Goal: Task Accomplishment & Management: Manage account settings

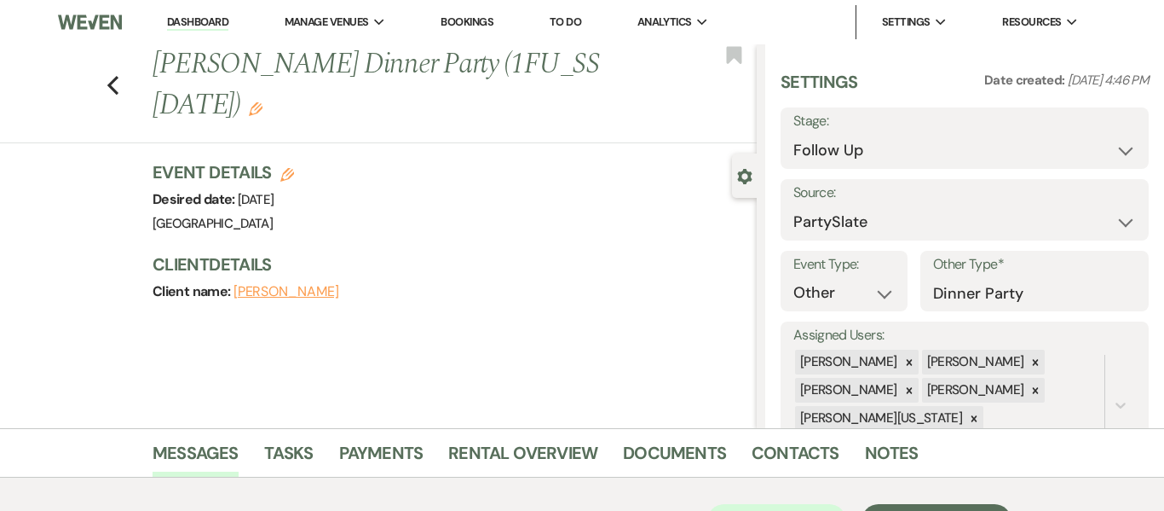
select select "9"
select select "26"
select select "13"
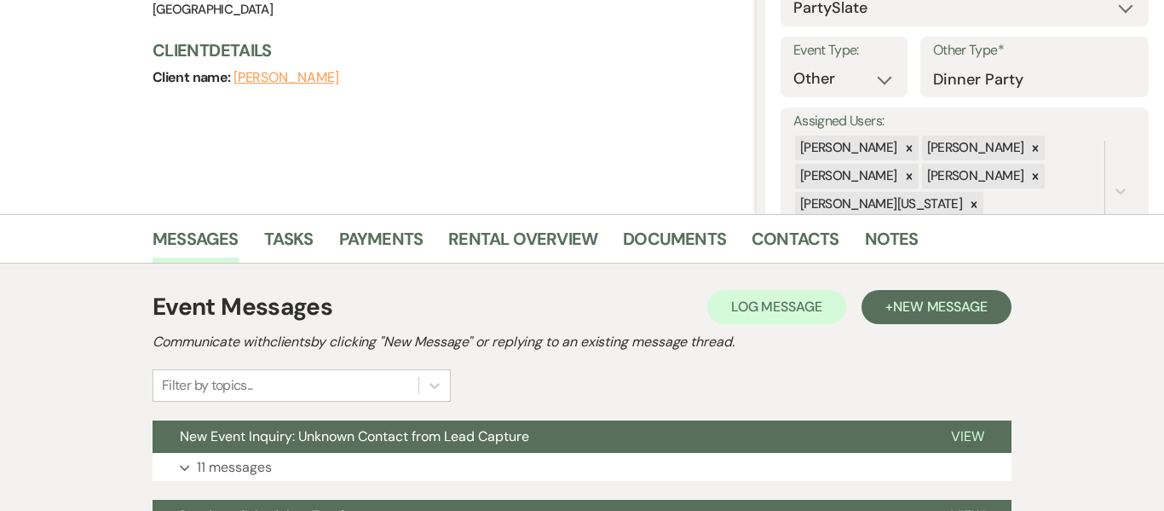
scroll to position [246, 0]
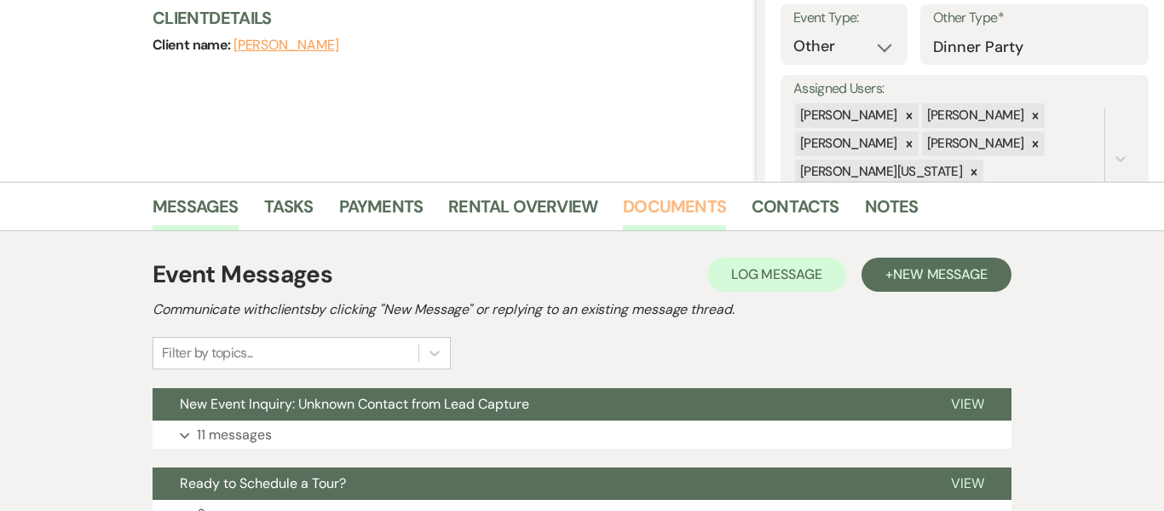
click at [674, 205] on link "Documents" at bounding box center [674, 212] width 103 height 38
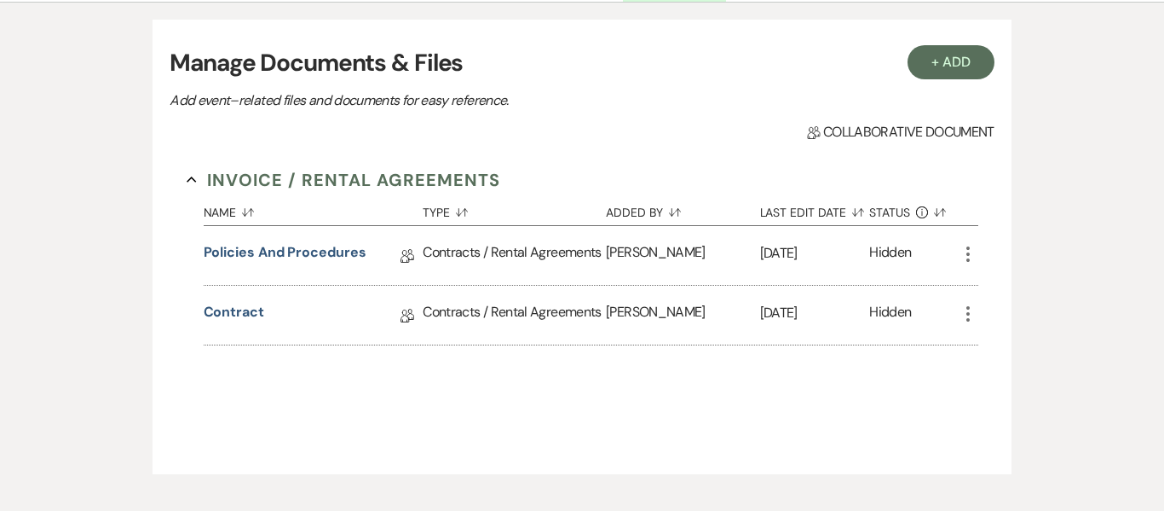
scroll to position [476, 0]
click at [238, 315] on link "Contract" at bounding box center [234, 314] width 61 height 26
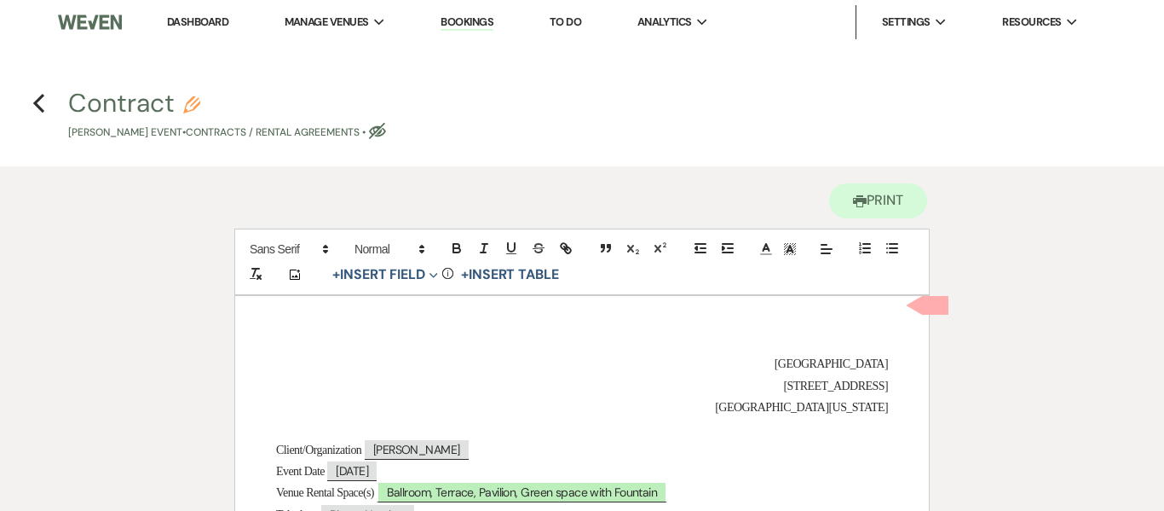
click at [203, 26] on link "Dashboard" at bounding box center [197, 21] width 61 height 14
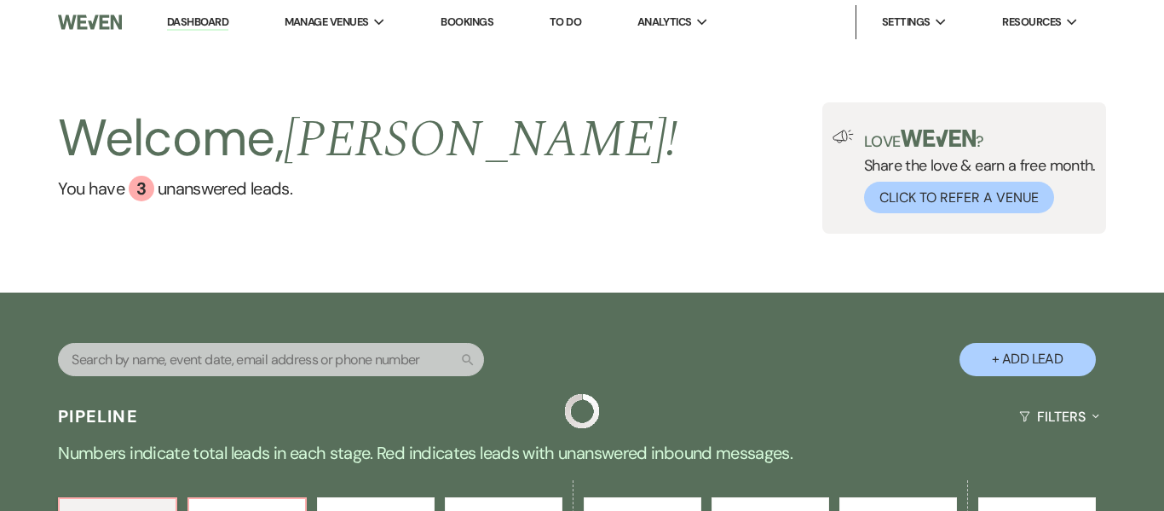
click at [203, 26] on link "Dashboard" at bounding box center [197, 22] width 61 height 16
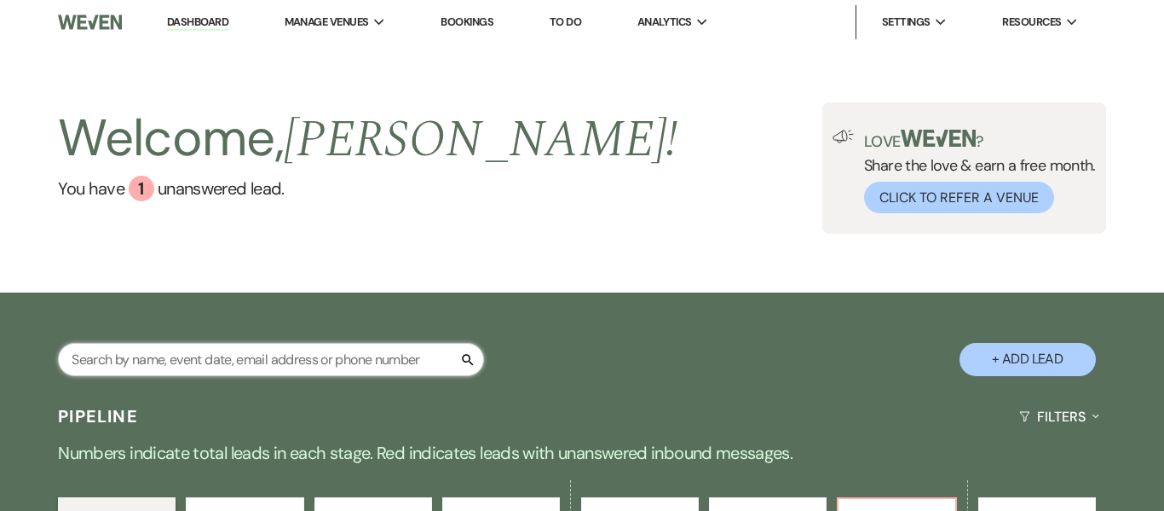
click at [239, 357] on input "text" at bounding box center [271, 359] width 426 height 33
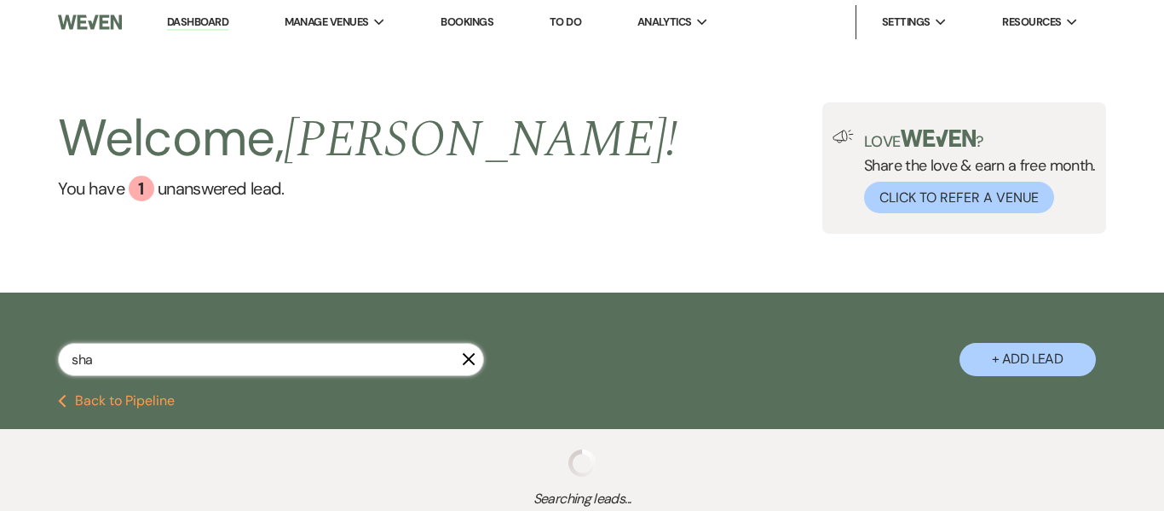
type input "[PERSON_NAME]"
select select "8"
select select "1"
select select "8"
select select "1"
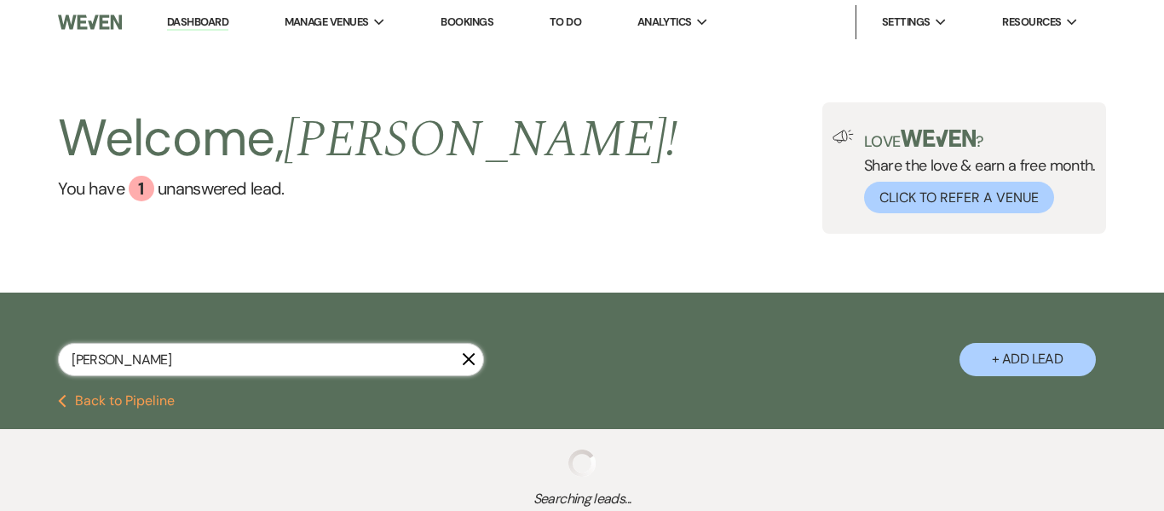
select select "8"
select select "3"
select select "9"
select select "2"
select select "8"
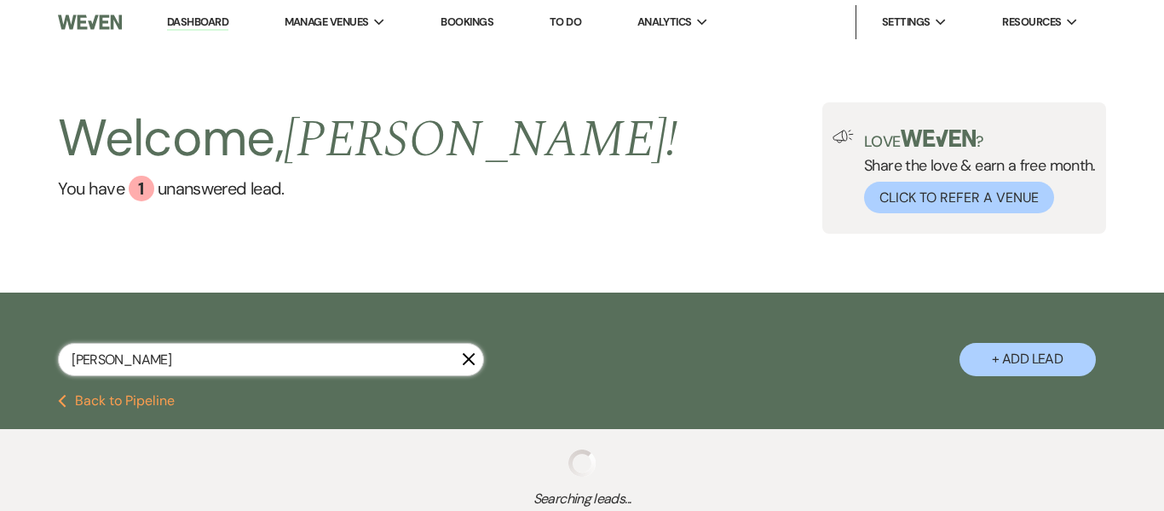
select select "6"
select select "2"
select select "8"
select select "5"
select select "2"
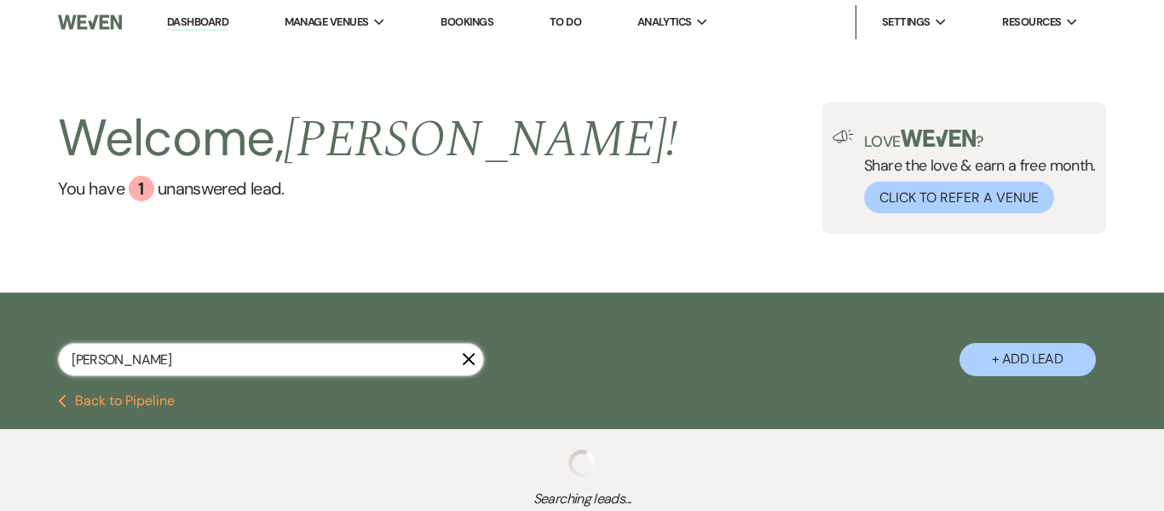
select select "2"
select select "8"
select select "10"
select select "8"
select select "5"
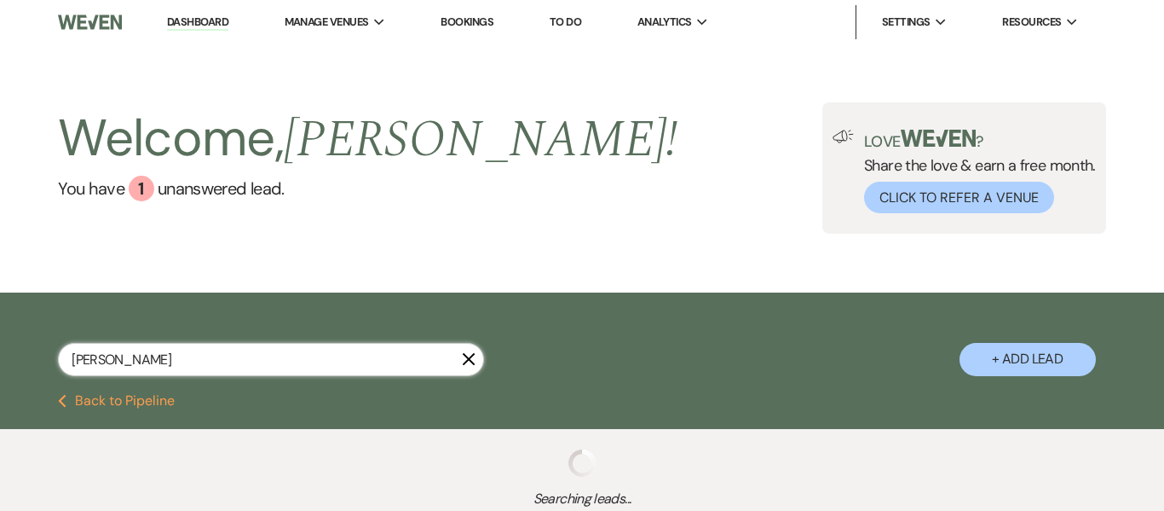
select select "8"
select select "5"
select select "4"
select select "8"
select select "5"
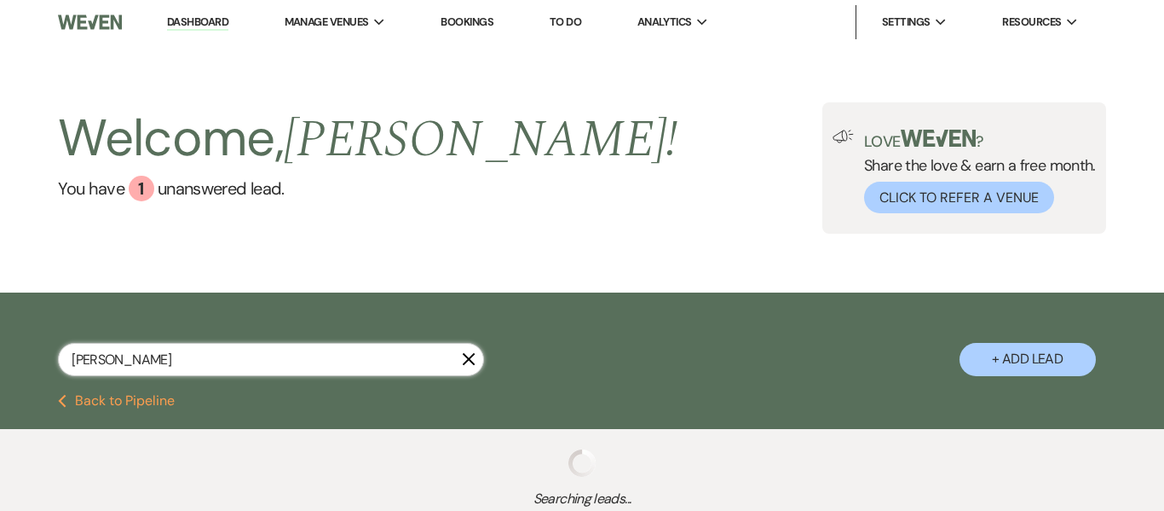
select select "8"
select select "5"
select select "8"
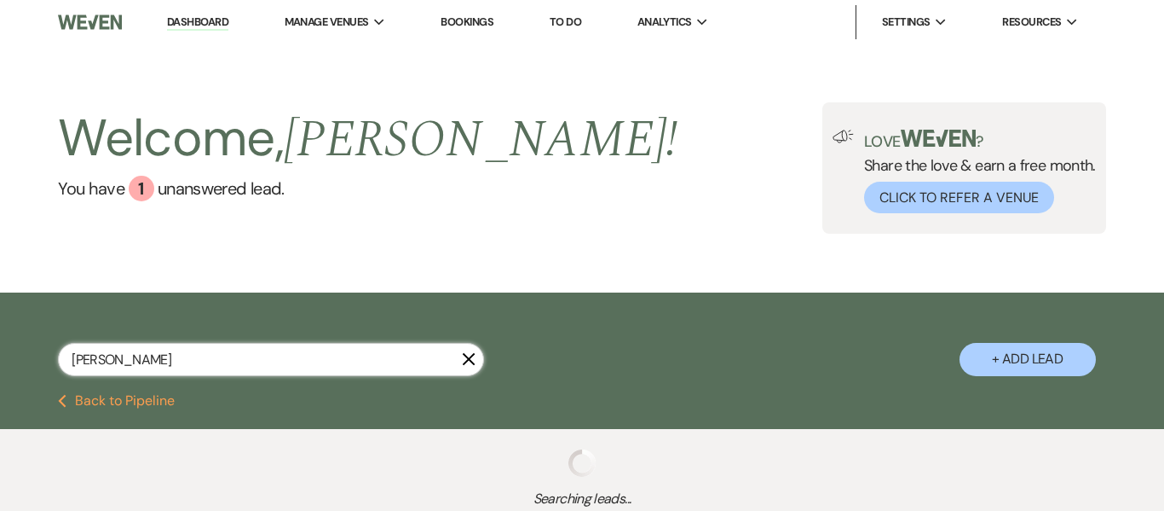
select select "8"
select select "6"
select select "8"
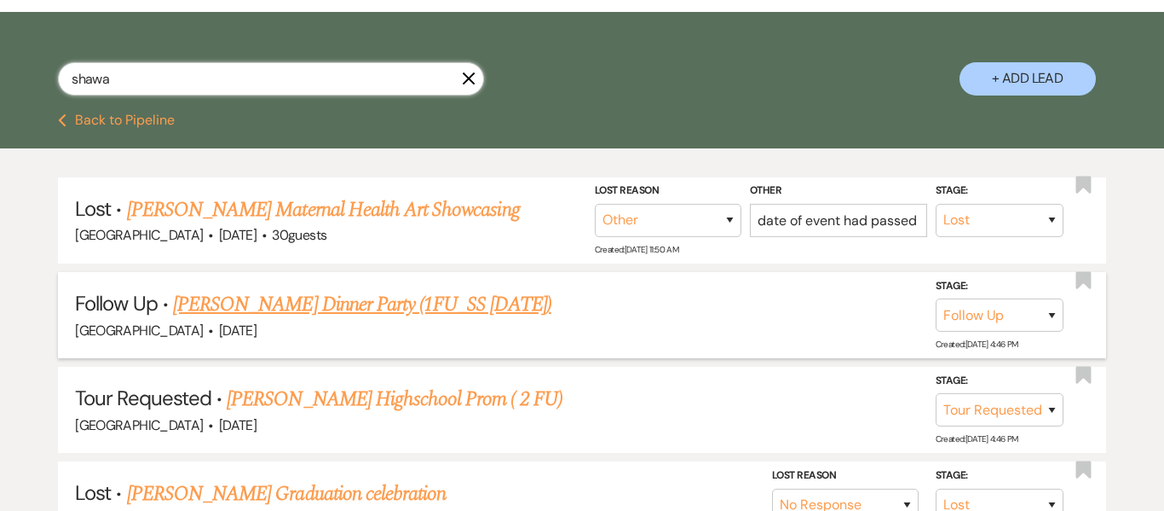
scroll to position [281, 0]
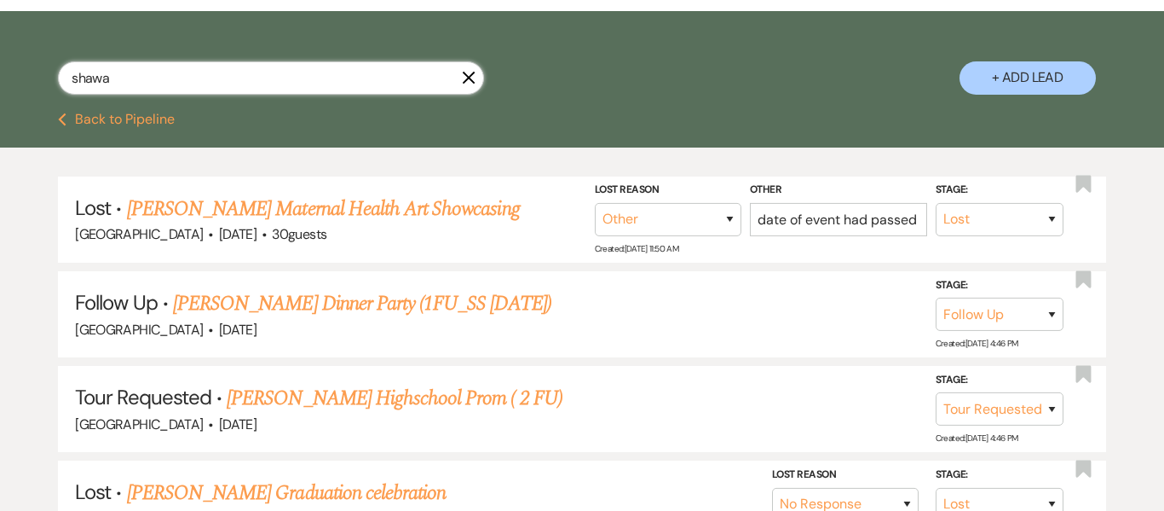
drag, startPoint x: 226, startPoint y: 75, endPoint x: 0, endPoint y: 90, distance: 226.4
click at [0, 90] on div "shawa X + Add Lead" at bounding box center [582, 64] width 1164 height 89
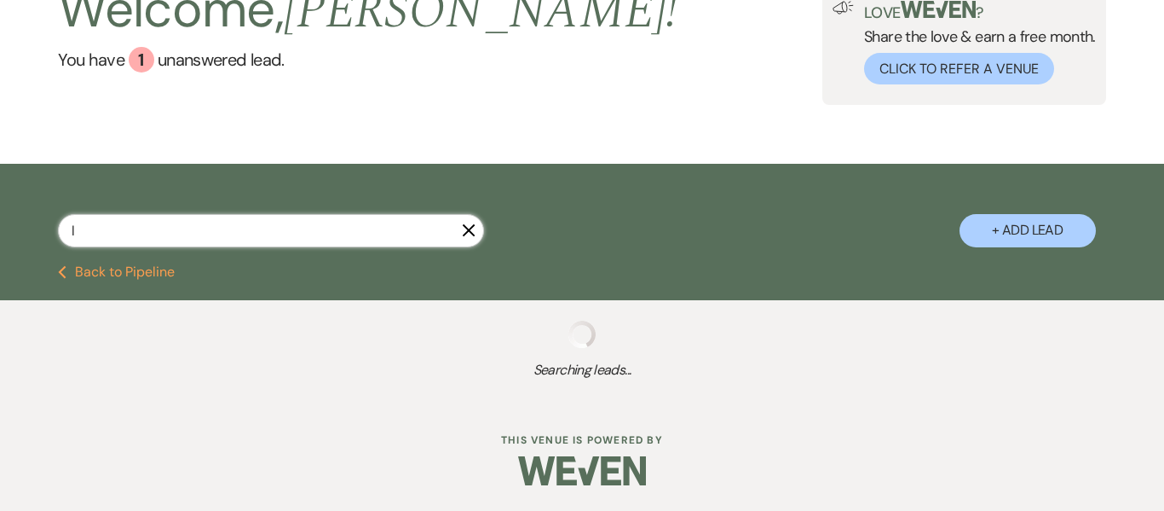
scroll to position [129, 0]
type input "[PERSON_NAME]"
select select "8"
select select "3"
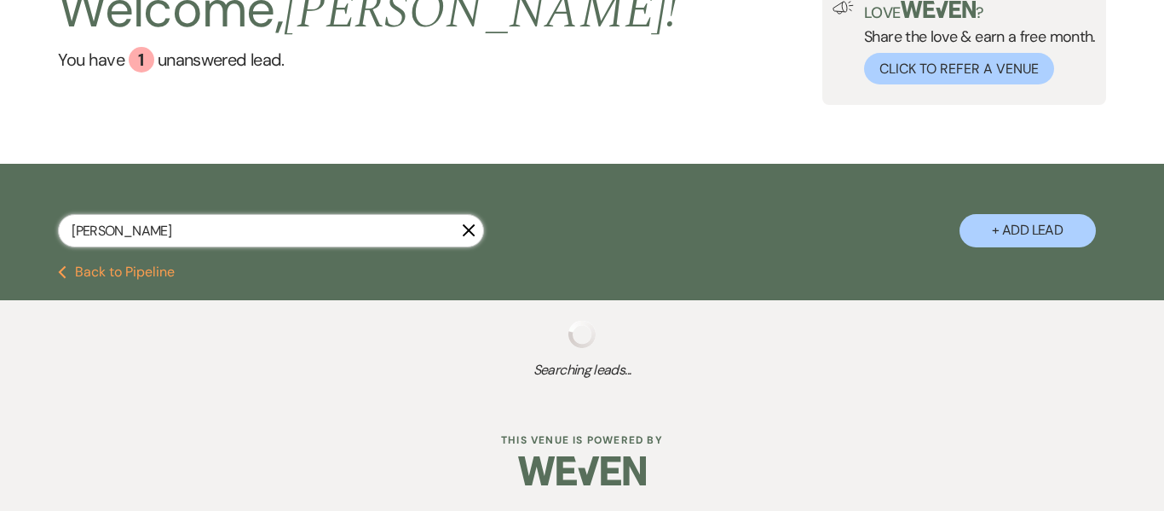
select select "2"
select select "8"
select select "9"
select select "2"
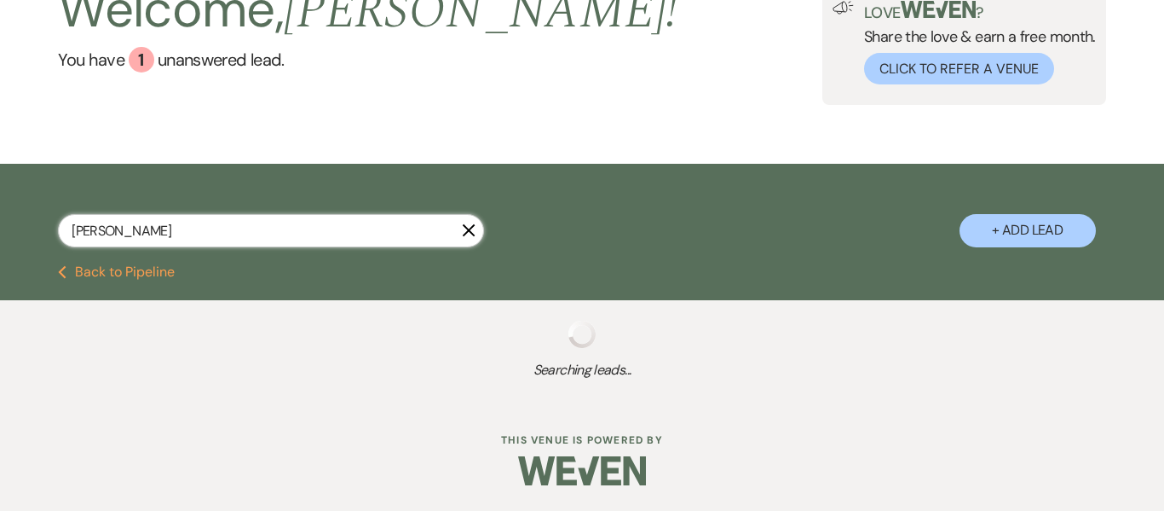
select select "4"
select select "8"
select select "5"
select select "8"
select select "5"
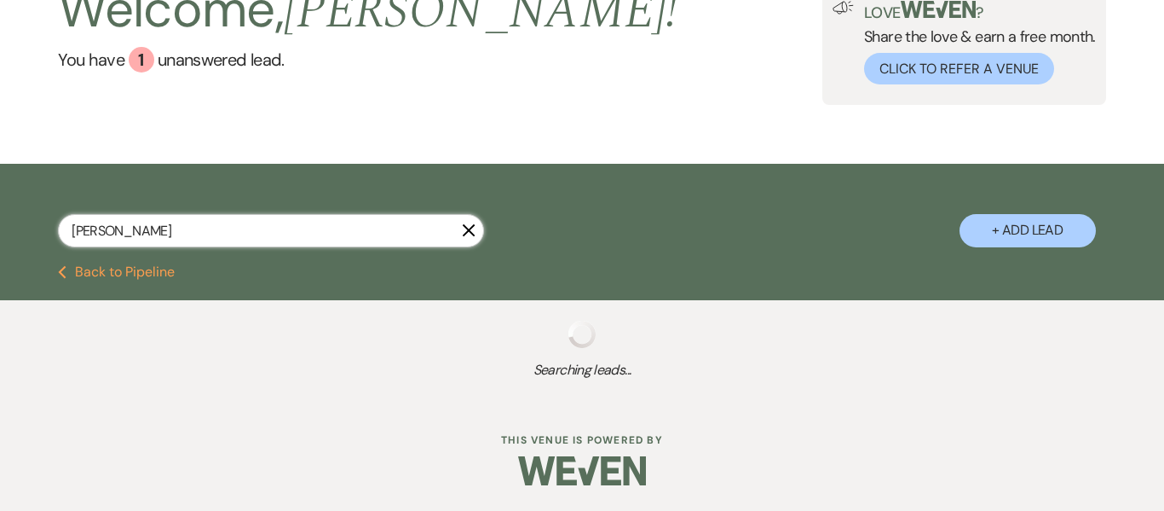
select select "4"
select select "8"
select select "5"
select select "8"
select select "5"
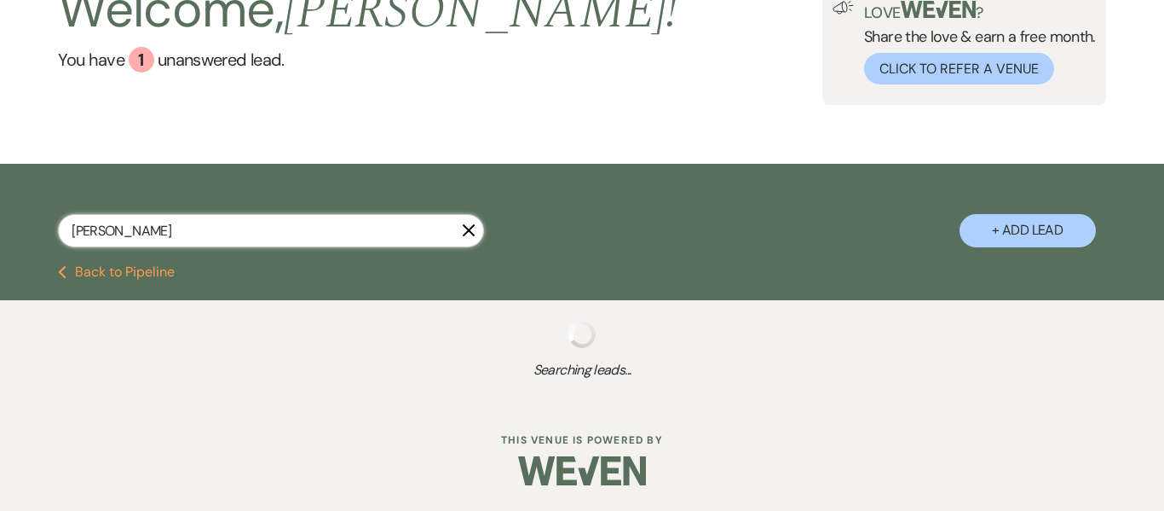
select select "8"
select select "5"
select select "8"
select select "5"
select select "8"
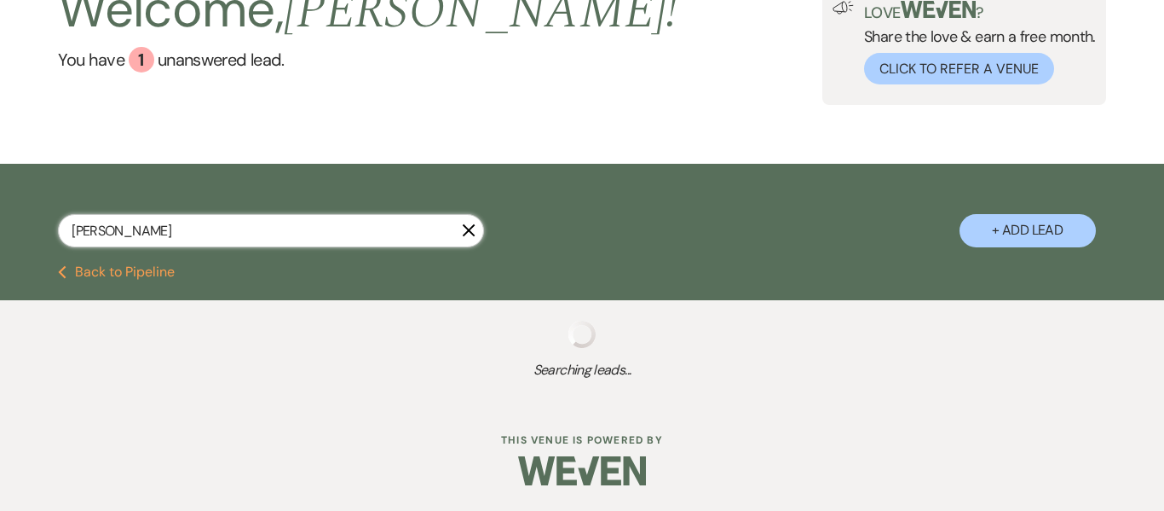
select select "5"
select select "8"
select select "5"
select select "8"
select select "5"
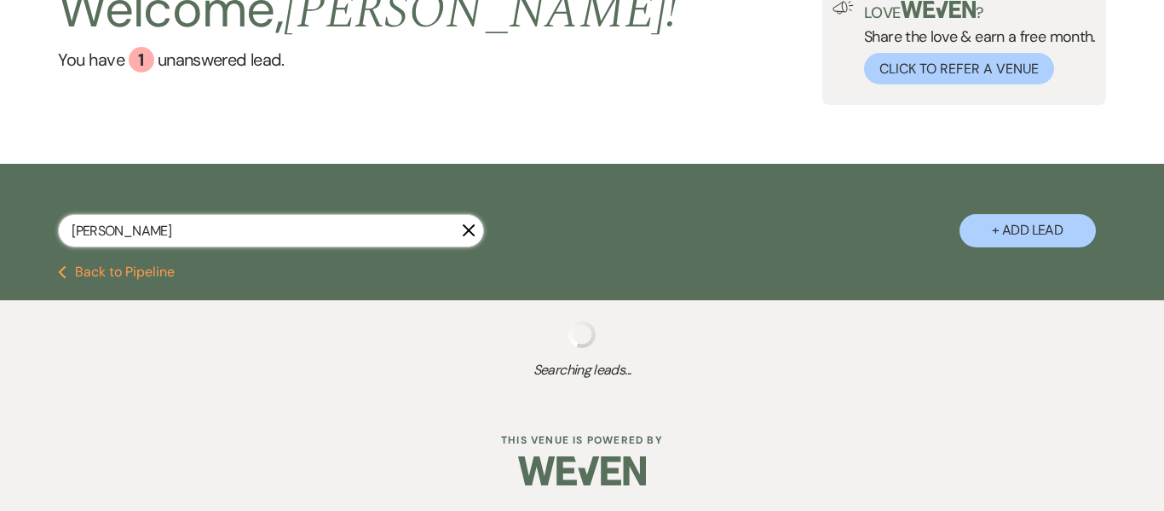
select select "8"
select select "1"
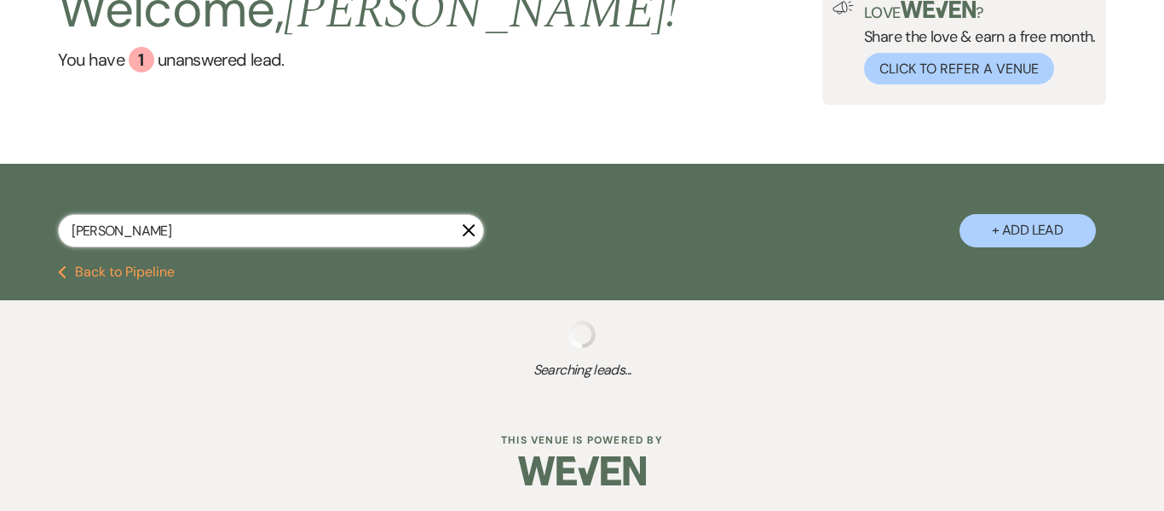
select select "8"
select select "5"
select select "8"
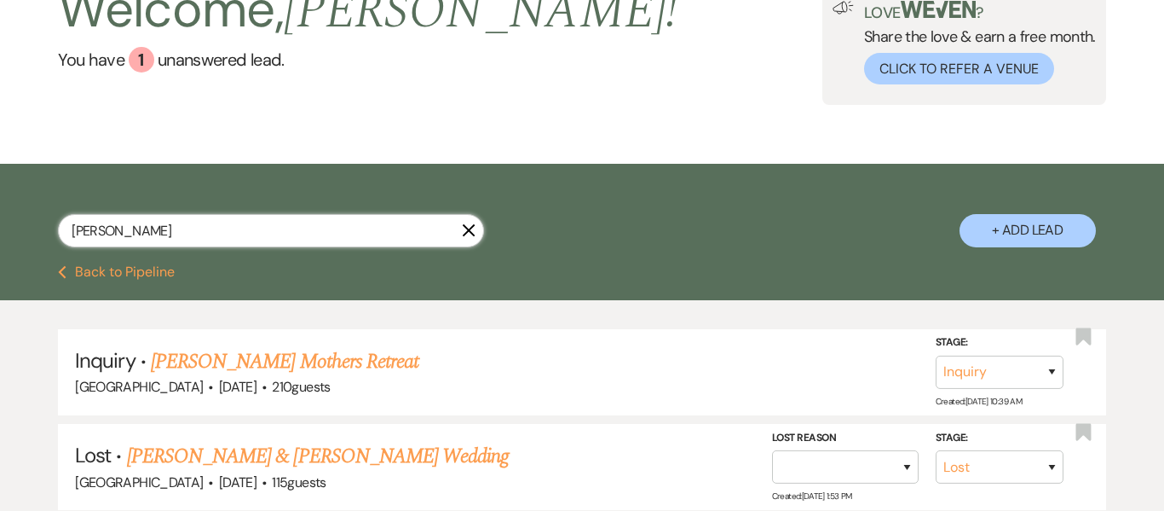
scroll to position [281, 0]
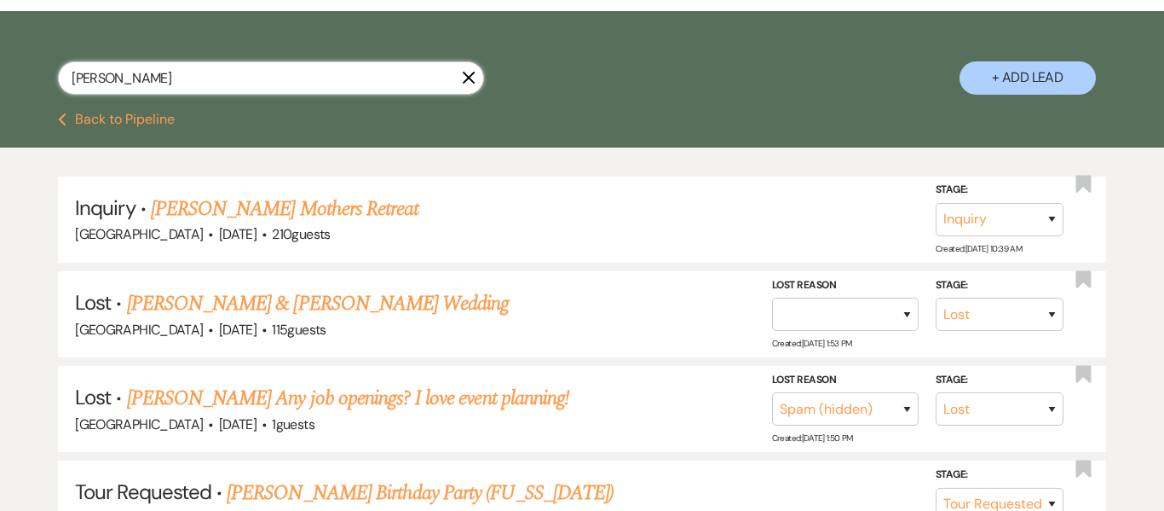
drag, startPoint x: 242, startPoint y: 80, endPoint x: 0, endPoint y: 120, distance: 245.4
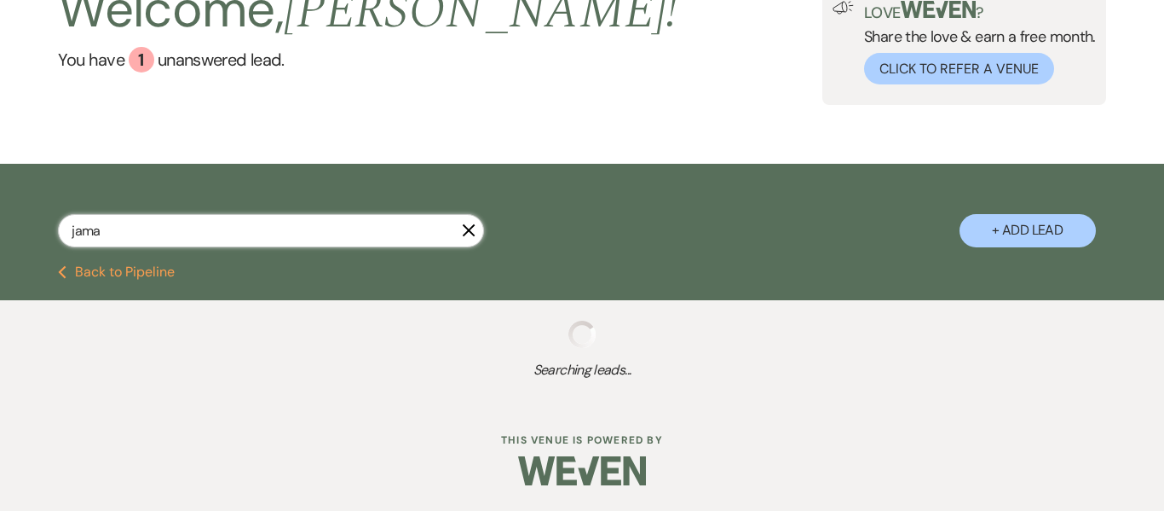
type input "[PERSON_NAME]"
select select "4"
select select "8"
select select "5"
select select "4"
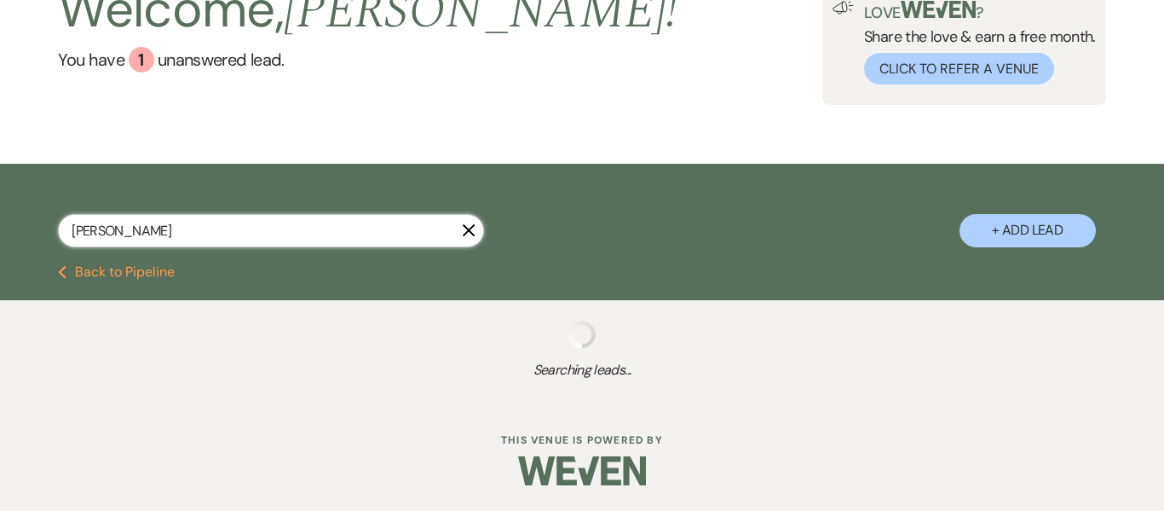
select select "8"
select select "5"
select select "8"
select select "5"
select select "8"
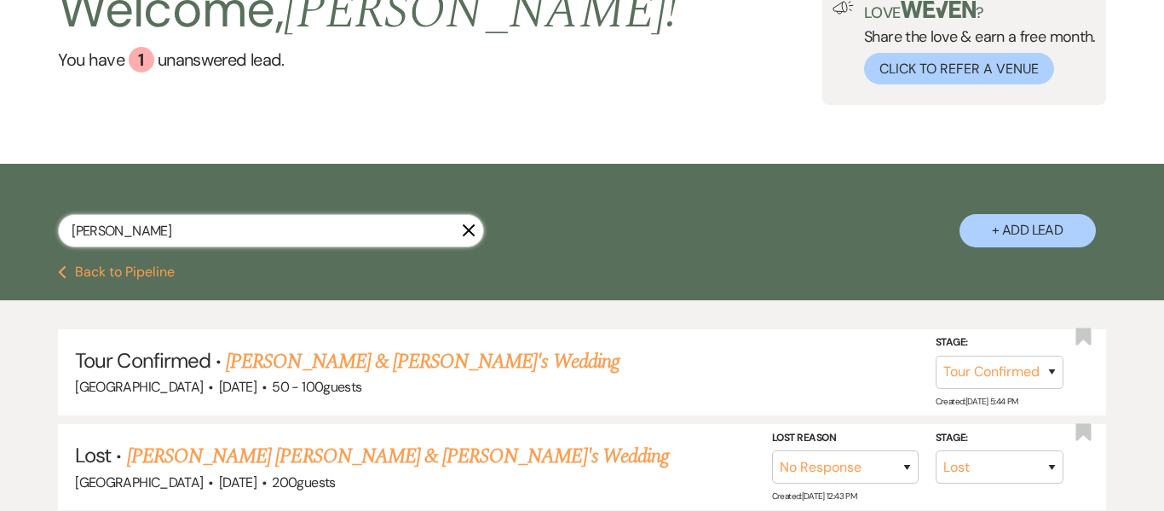
scroll to position [281, 0]
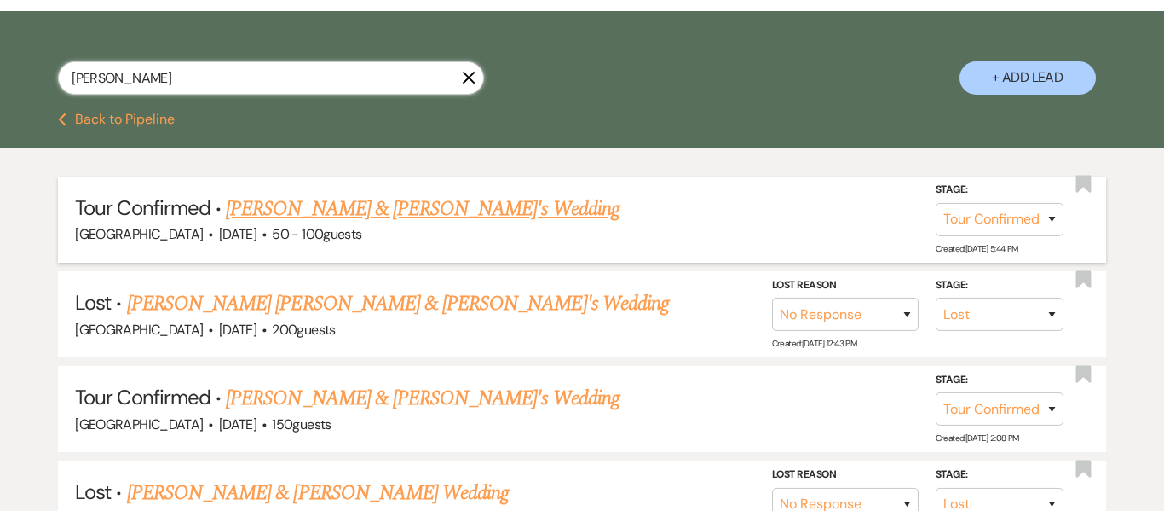
type input "[PERSON_NAME]"
click at [389, 215] on link "[PERSON_NAME] & [PERSON_NAME]'s Wedding" at bounding box center [423, 208] width 394 height 31
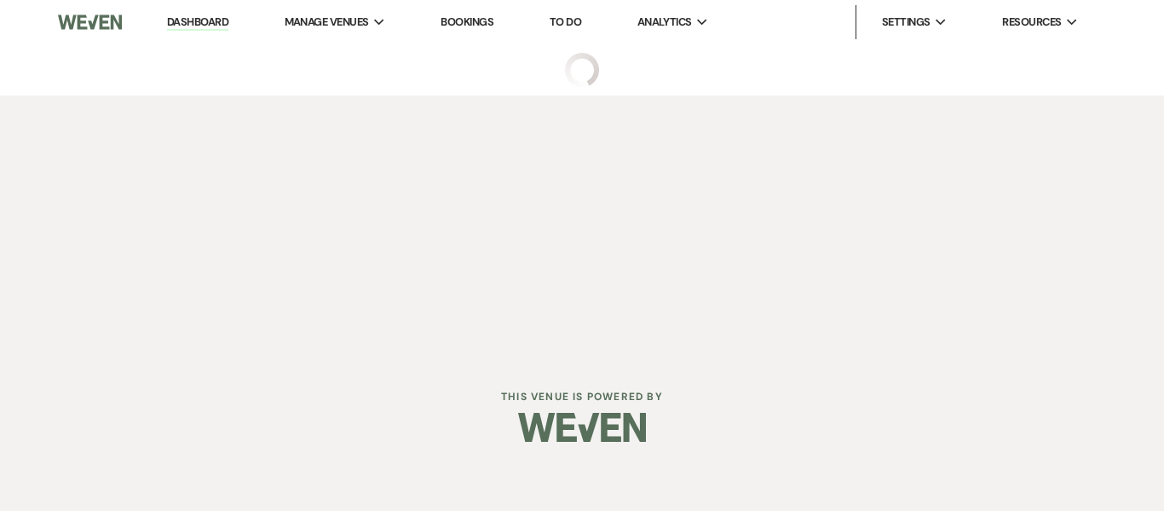
select select "4"
select select "22"
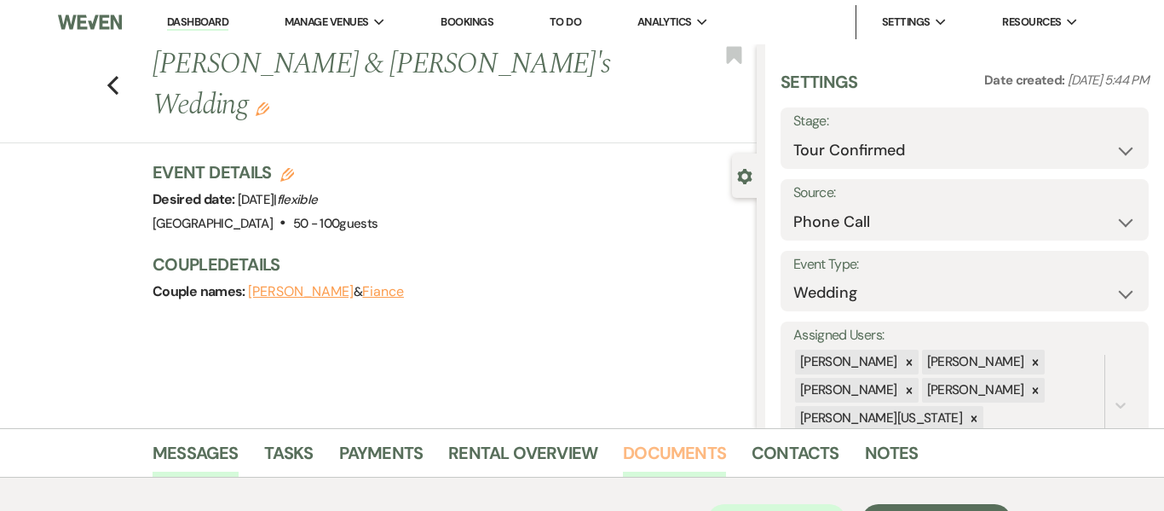
click at [659, 453] on link "Documents" at bounding box center [674, 458] width 103 height 38
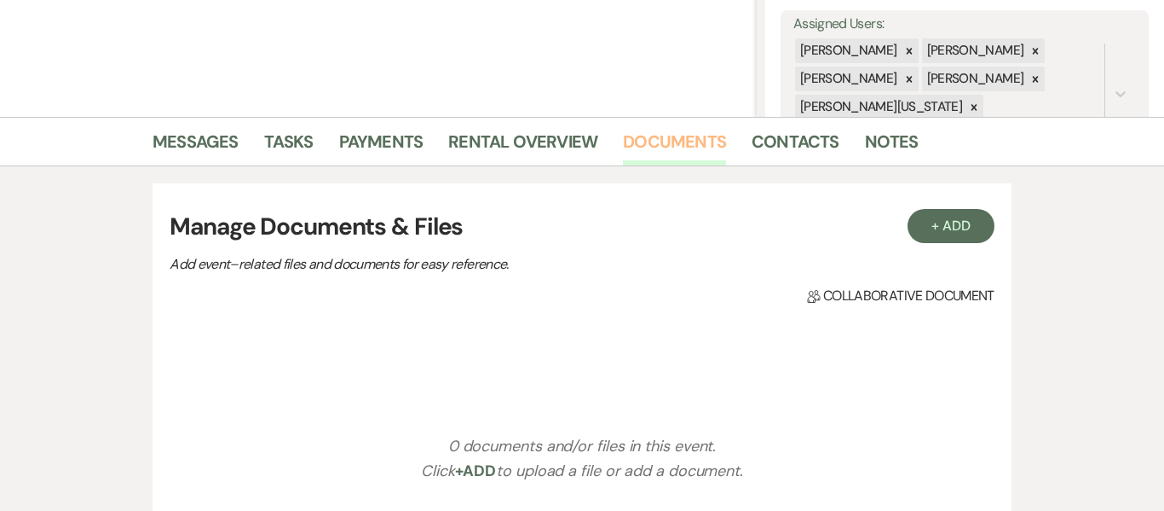
scroll to position [304, 0]
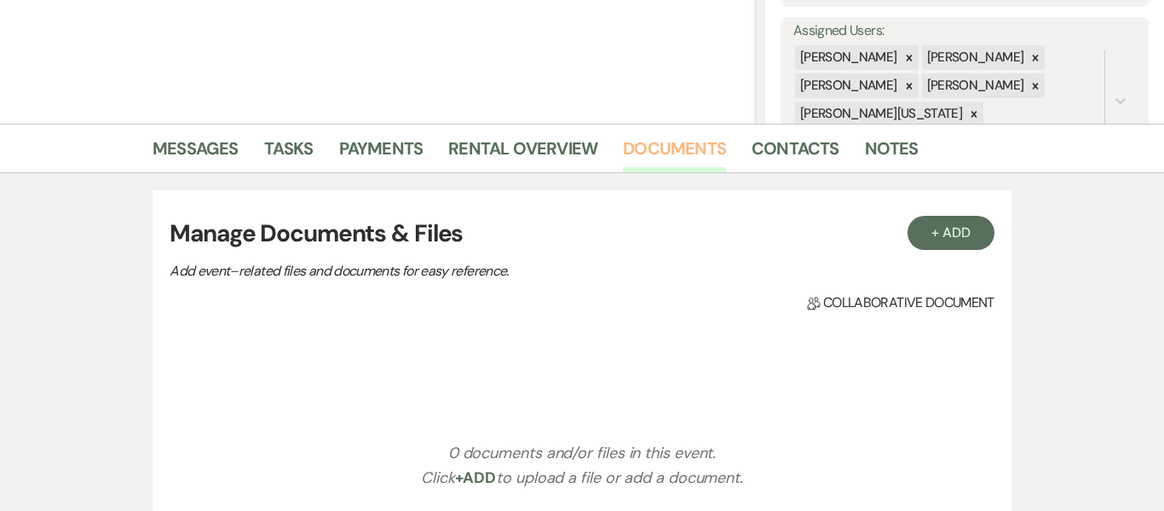
click at [678, 152] on link "Documents" at bounding box center [674, 154] width 103 height 38
click at [199, 142] on link "Messages" at bounding box center [196, 154] width 86 height 38
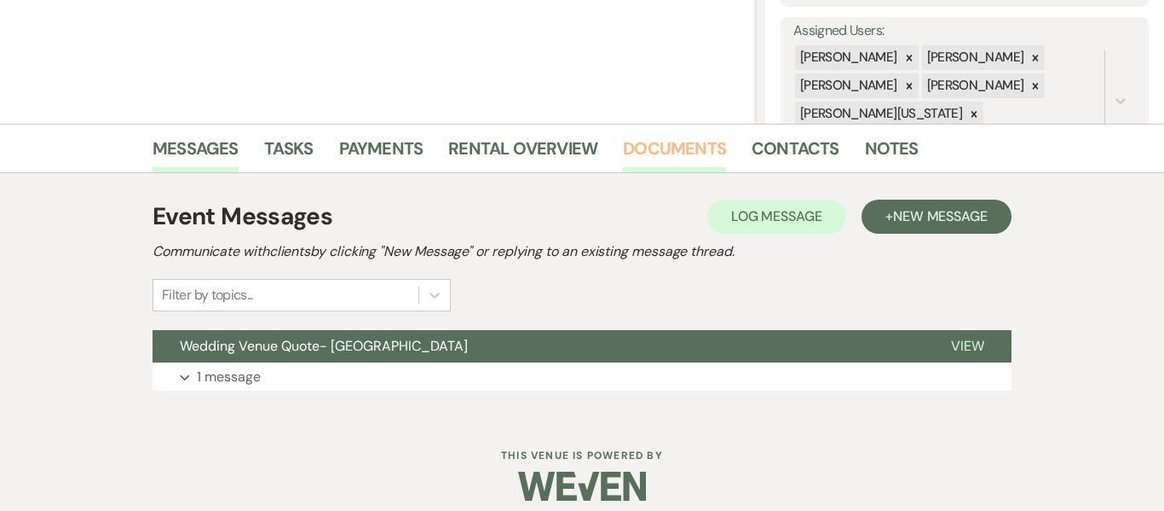
click at [688, 149] on link "Documents" at bounding box center [674, 154] width 103 height 38
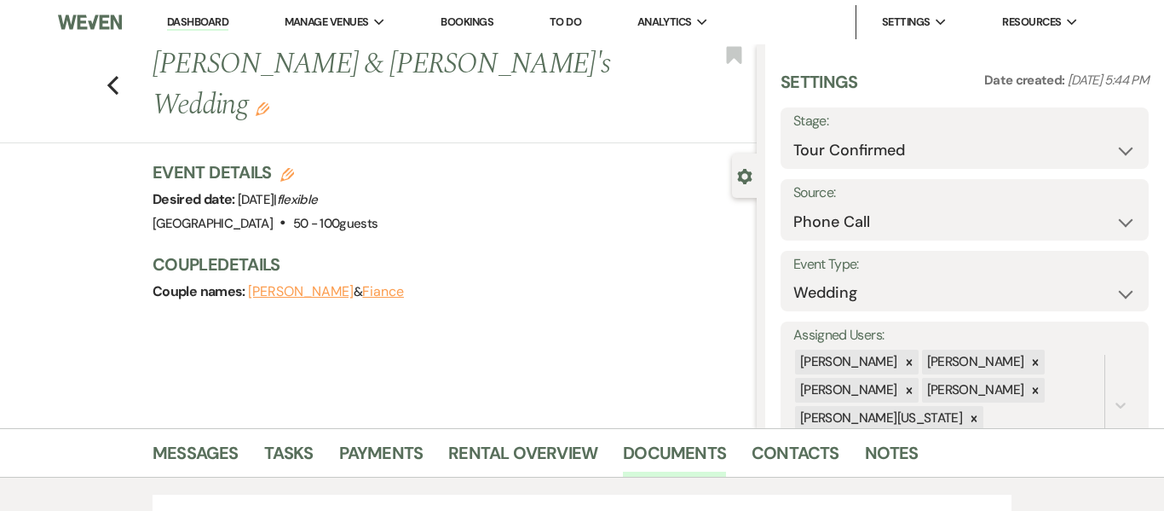
click at [199, 14] on link "Dashboard" at bounding box center [197, 22] width 61 height 16
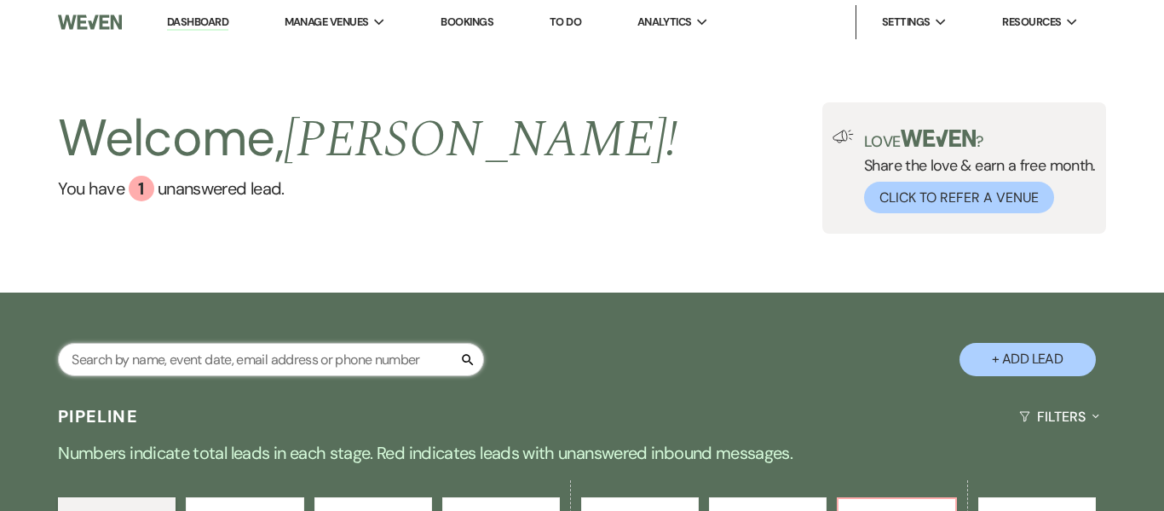
click at [253, 355] on input "text" at bounding box center [271, 359] width 426 height 33
type input "[PERSON_NAME]"
select select "8"
select select "3"
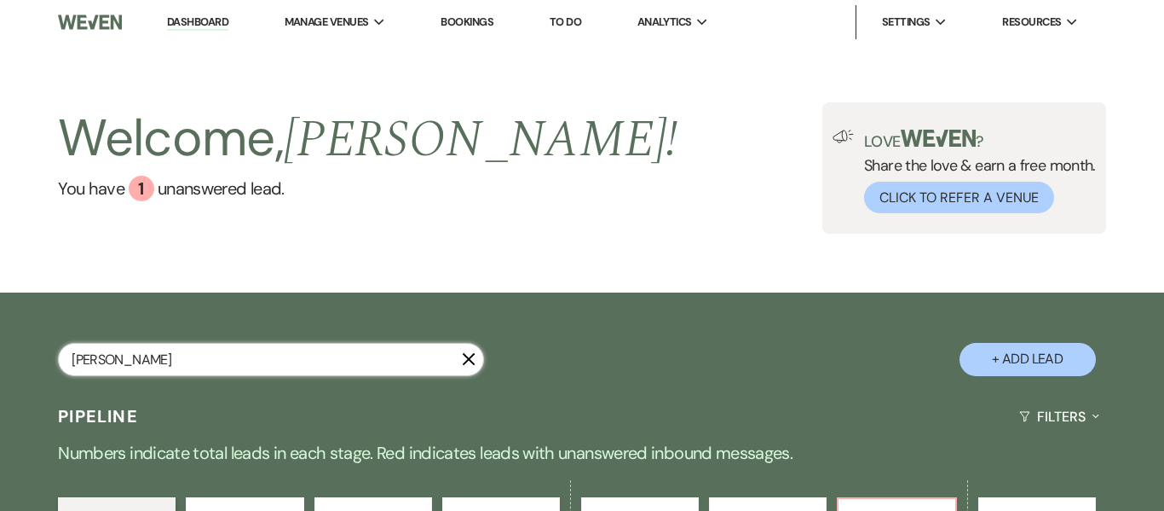
select select "2"
select select "8"
select select "9"
select select "2"
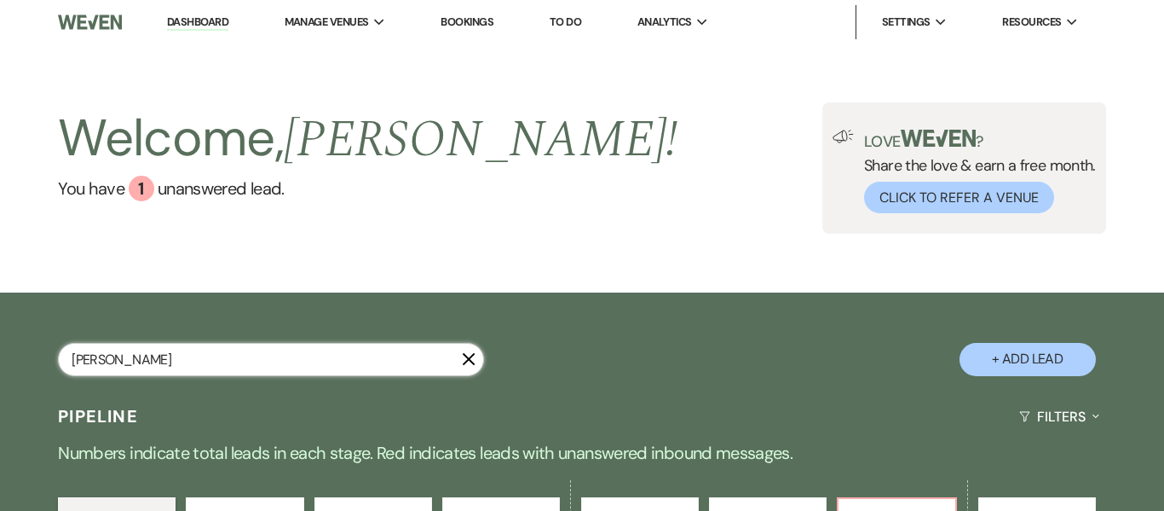
select select "4"
select select "8"
select select "5"
select select "8"
select select "5"
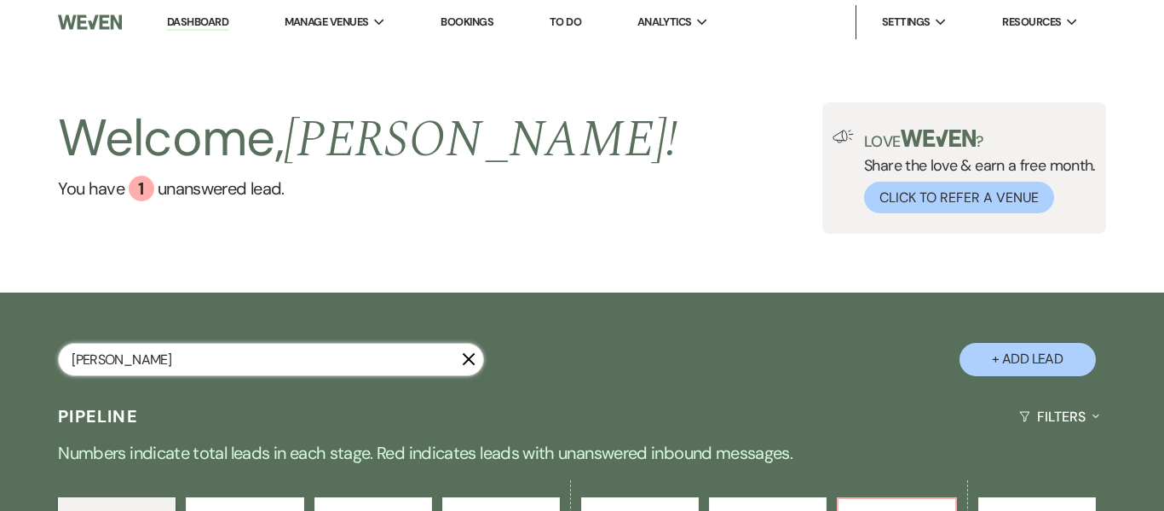
select select "4"
select select "8"
select select "5"
select select "8"
select select "5"
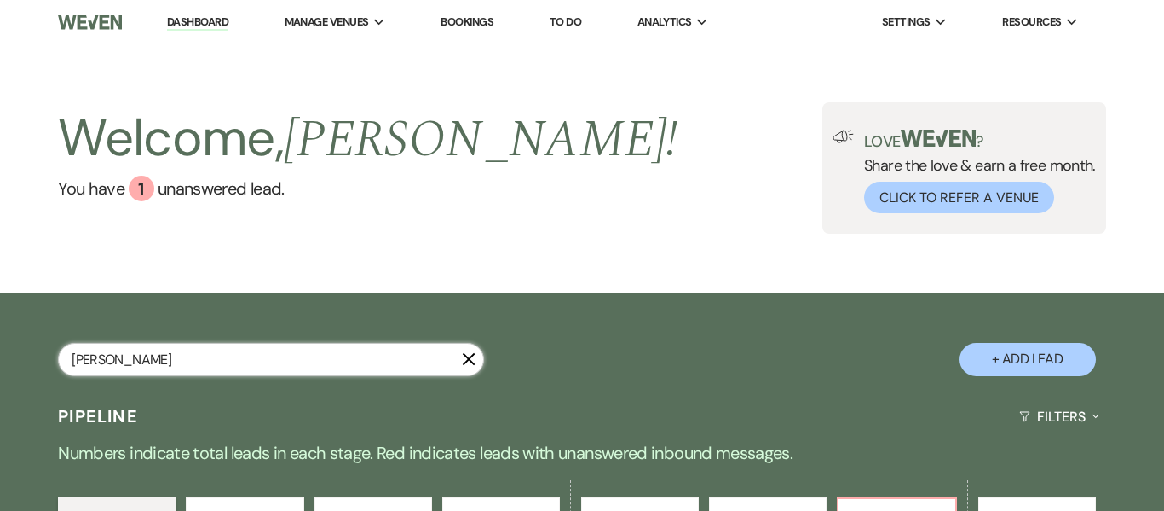
select select "8"
select select "5"
select select "8"
select select "5"
select select "8"
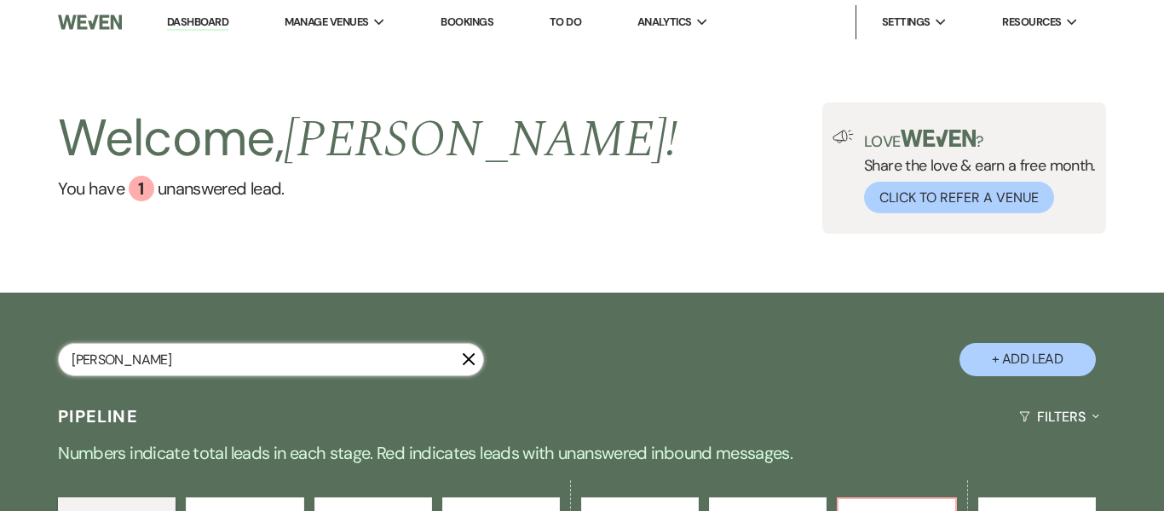
select select "5"
select select "8"
select select "5"
select select "8"
select select "5"
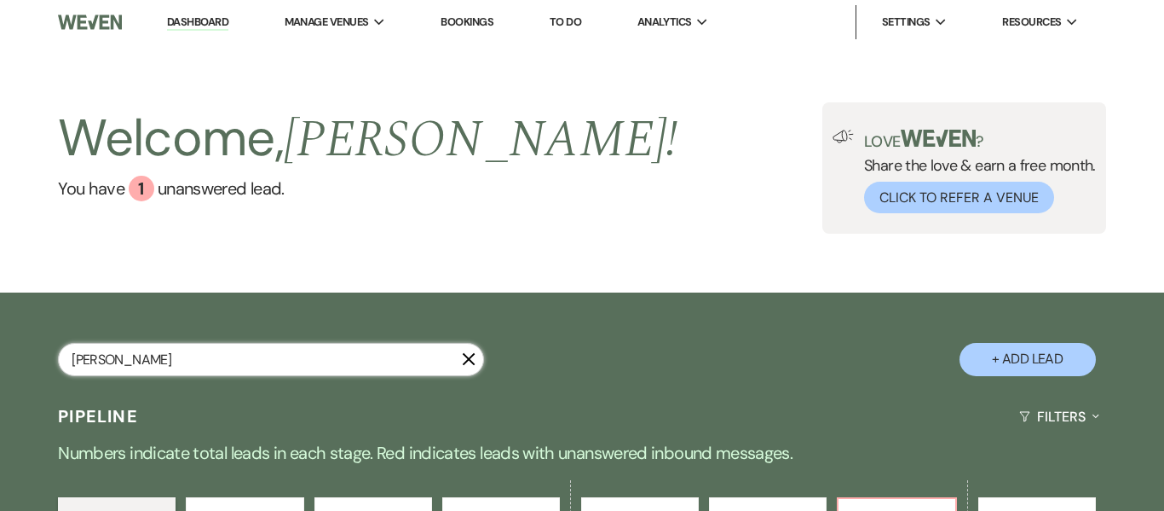
select select "8"
select select "1"
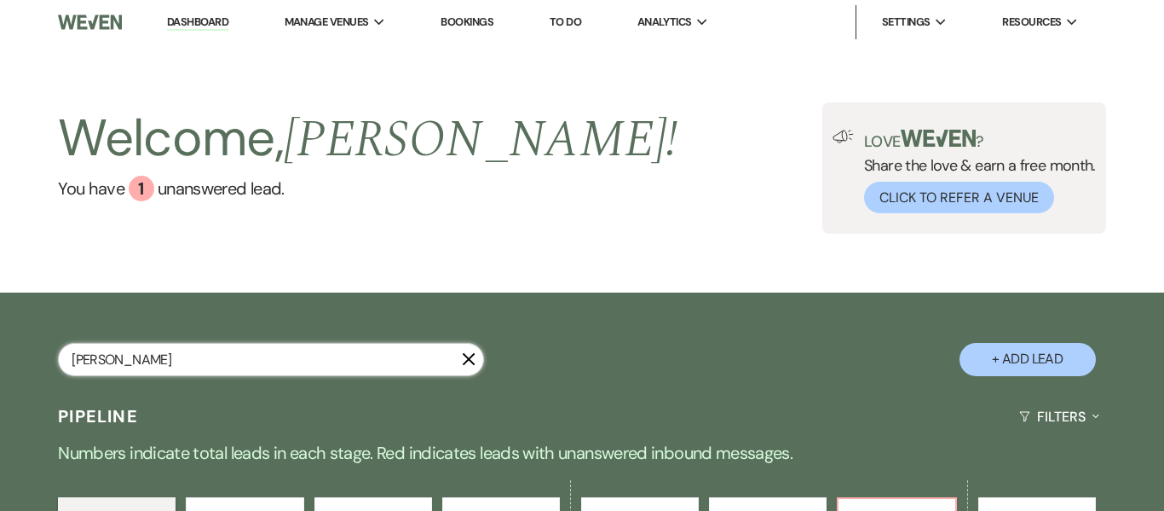
select select "8"
select select "5"
select select "8"
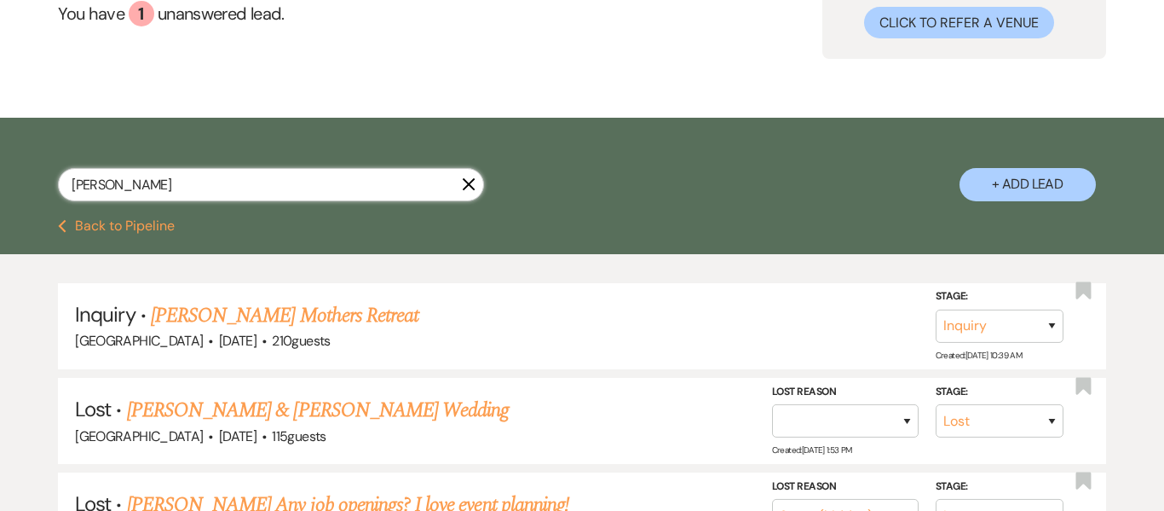
scroll to position [213, 0]
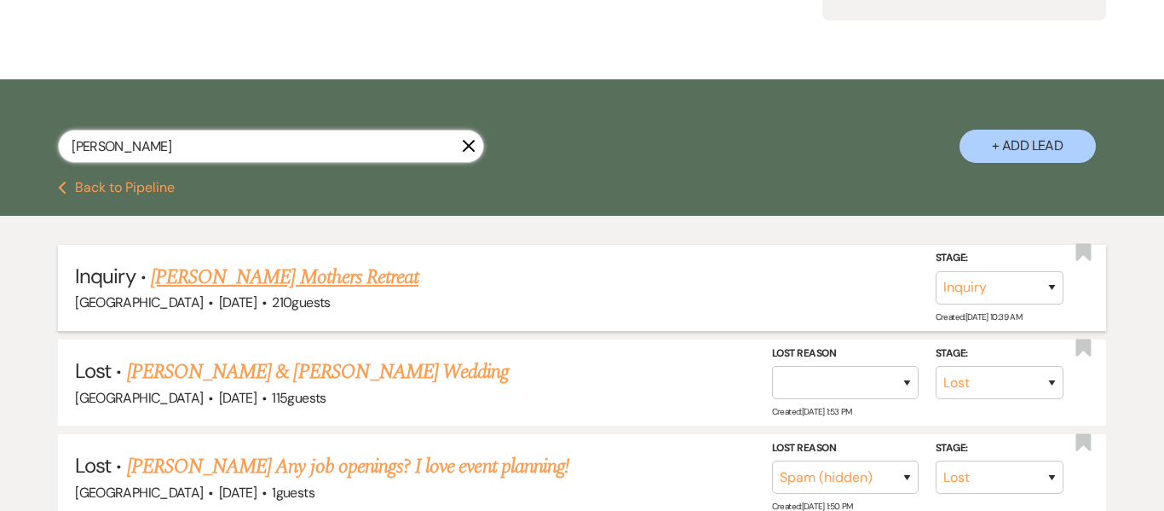
type input "[PERSON_NAME]"
click at [353, 274] on link "[PERSON_NAME] Mothers Retreat" at bounding box center [285, 277] width 268 height 31
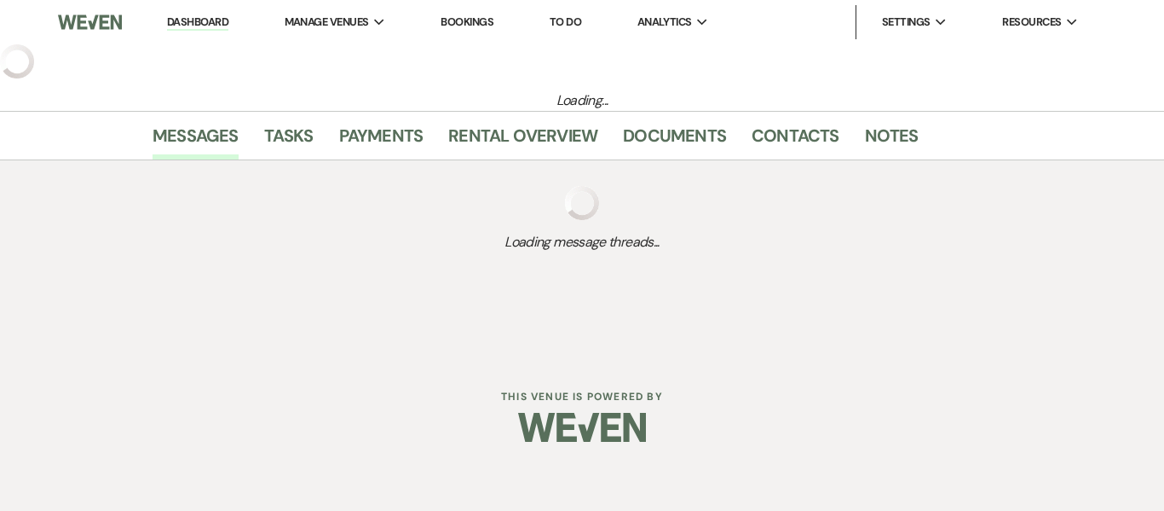
select select "5"
select select "13"
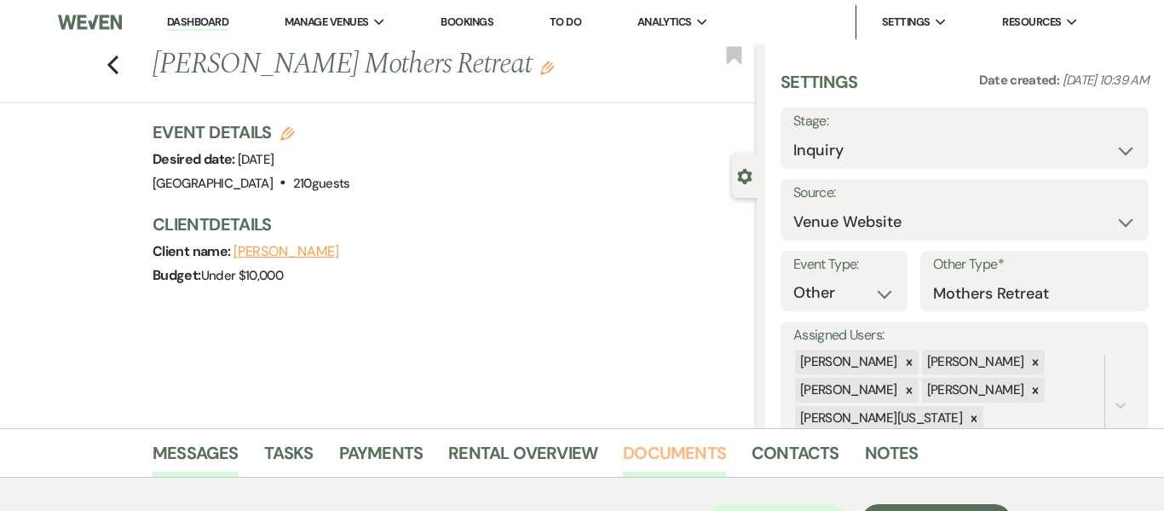
click at [650, 452] on link "Documents" at bounding box center [674, 458] width 103 height 38
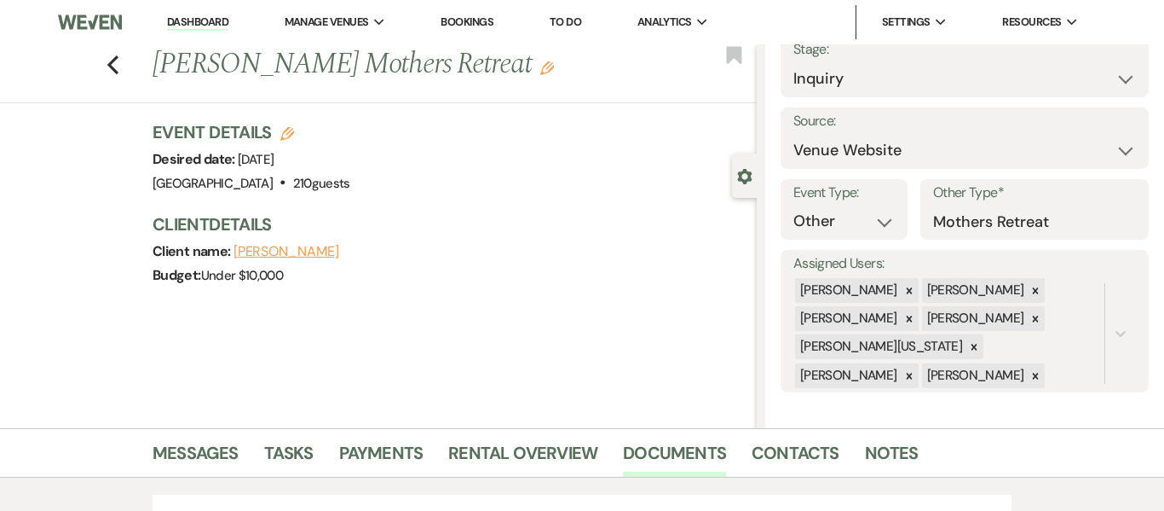
click at [199, 21] on link "Dashboard" at bounding box center [197, 22] width 61 height 16
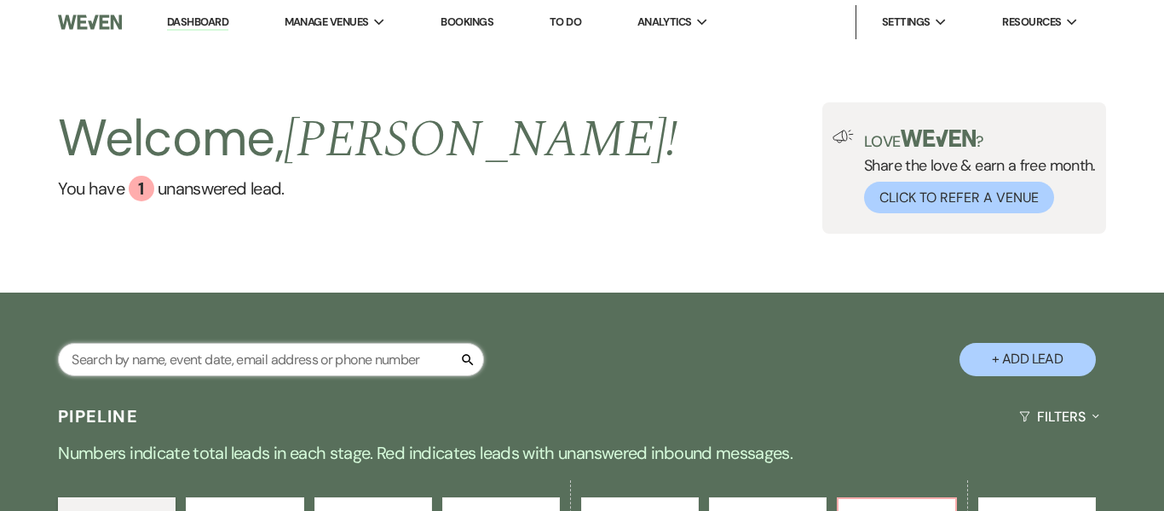
click at [331, 368] on input "text" at bounding box center [271, 359] width 426 height 33
type input "shawa"
select select "8"
select select "1"
select select "9"
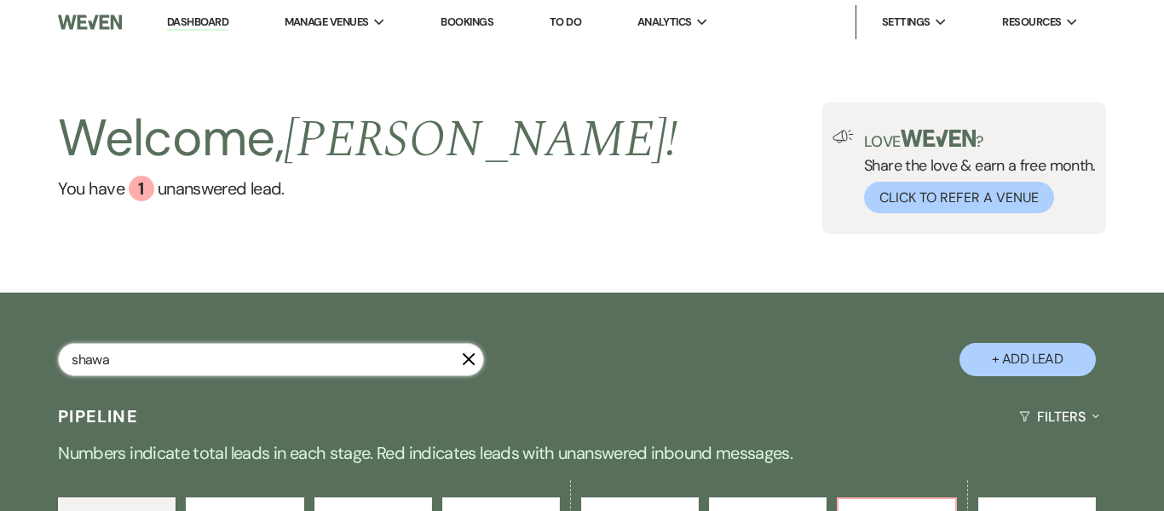
select select "2"
select select "8"
select select "5"
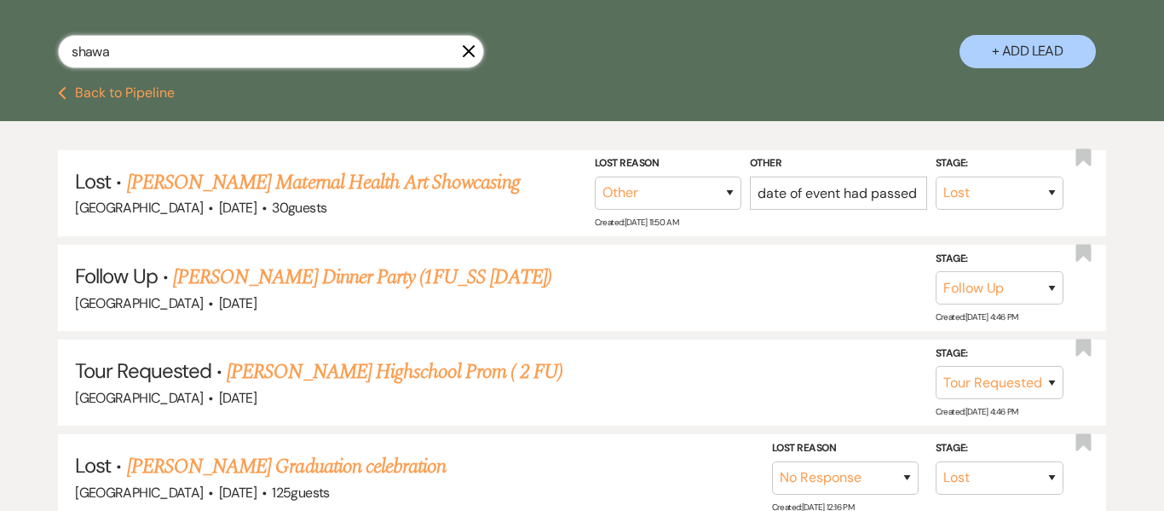
scroll to position [322, 0]
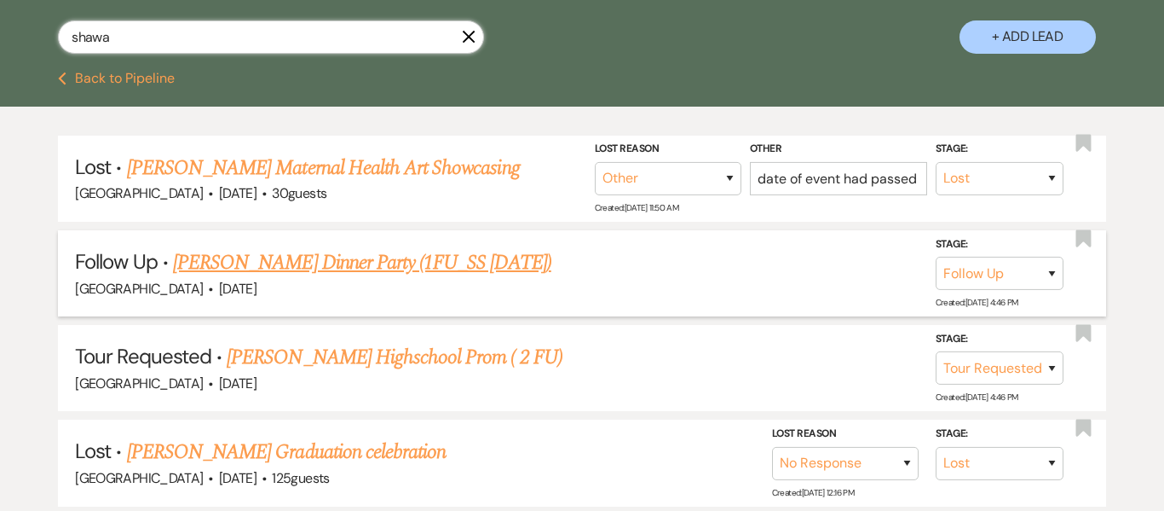
type input "shawa"
click at [387, 257] on link "[PERSON_NAME] Dinner Party (1FU_SS [DATE])" at bounding box center [362, 262] width 378 height 31
select select "9"
select select "26"
select select "13"
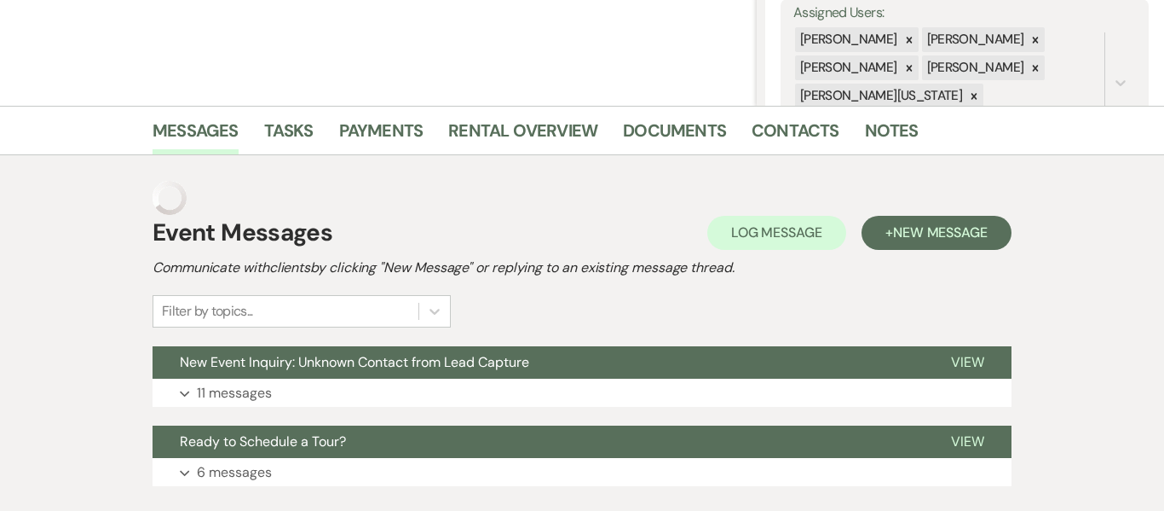
scroll to position [74, 0]
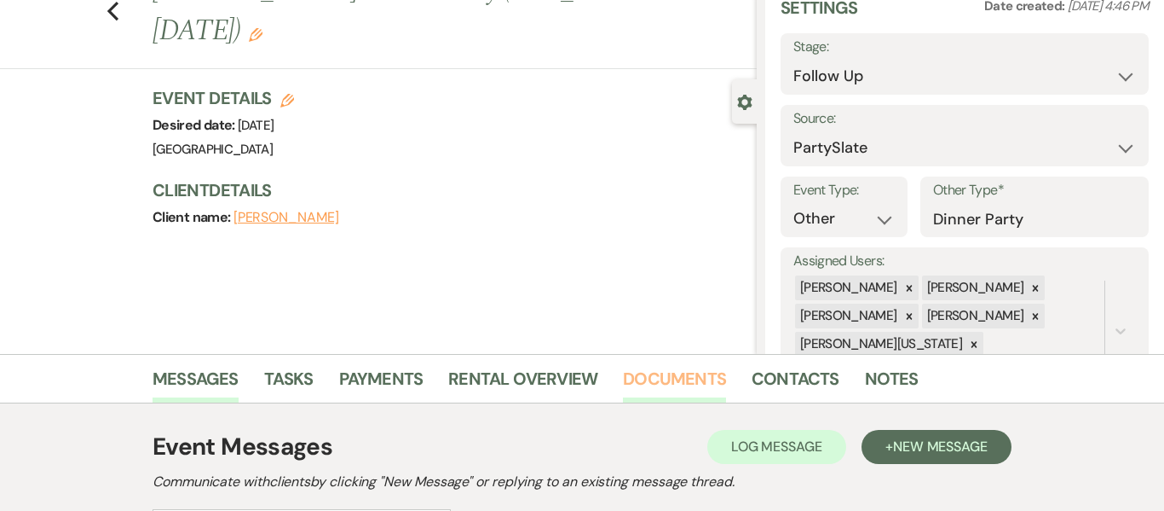
click at [681, 387] on link "Documents" at bounding box center [674, 384] width 103 height 38
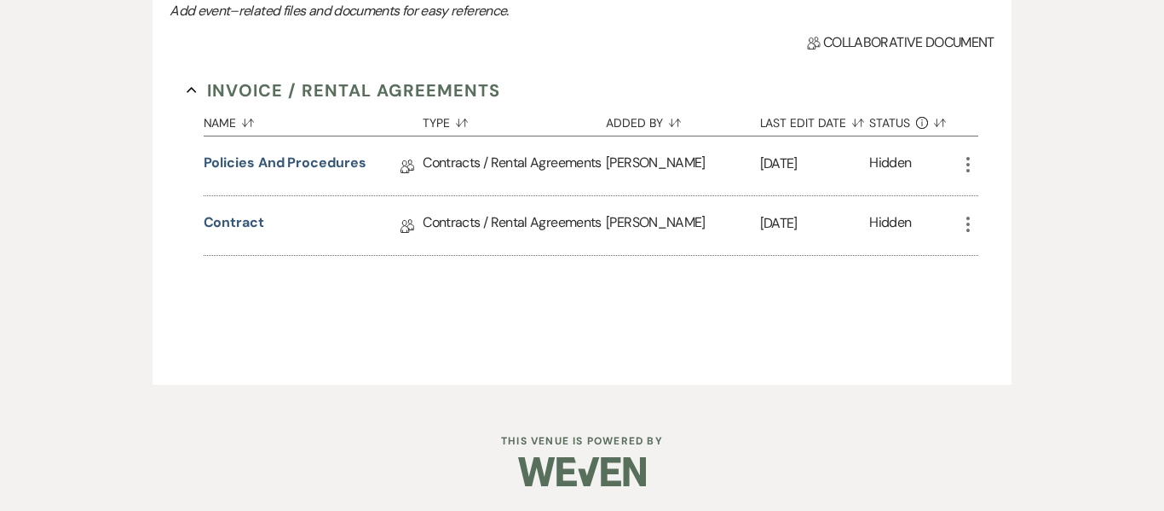
scroll to position [565, 0]
click at [278, 166] on link "Policies and Procedures" at bounding box center [285, 165] width 163 height 26
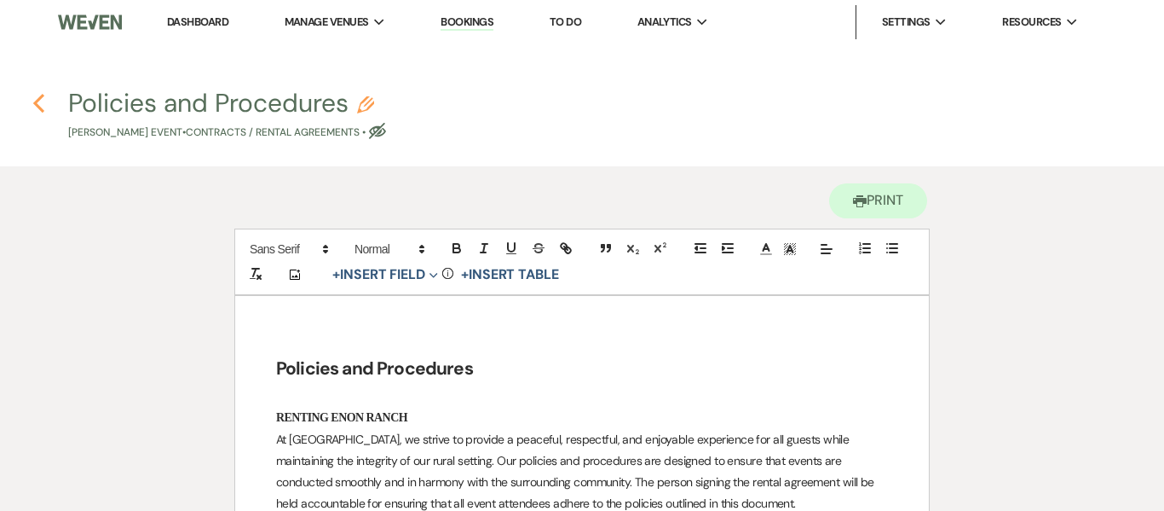
click at [41, 105] on icon "Previous" at bounding box center [38, 103] width 13 height 20
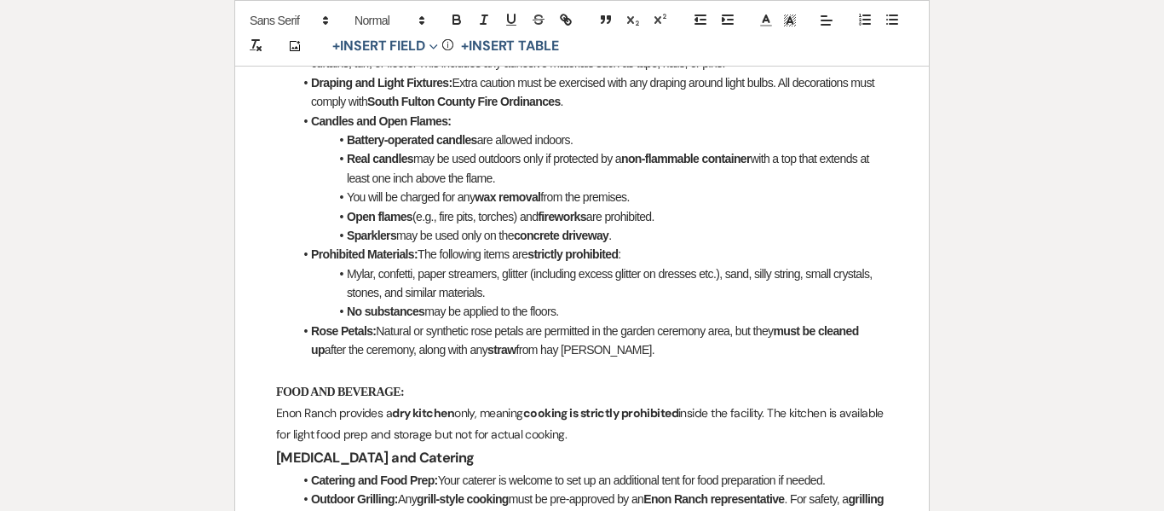
select select "9"
select select "26"
select select "13"
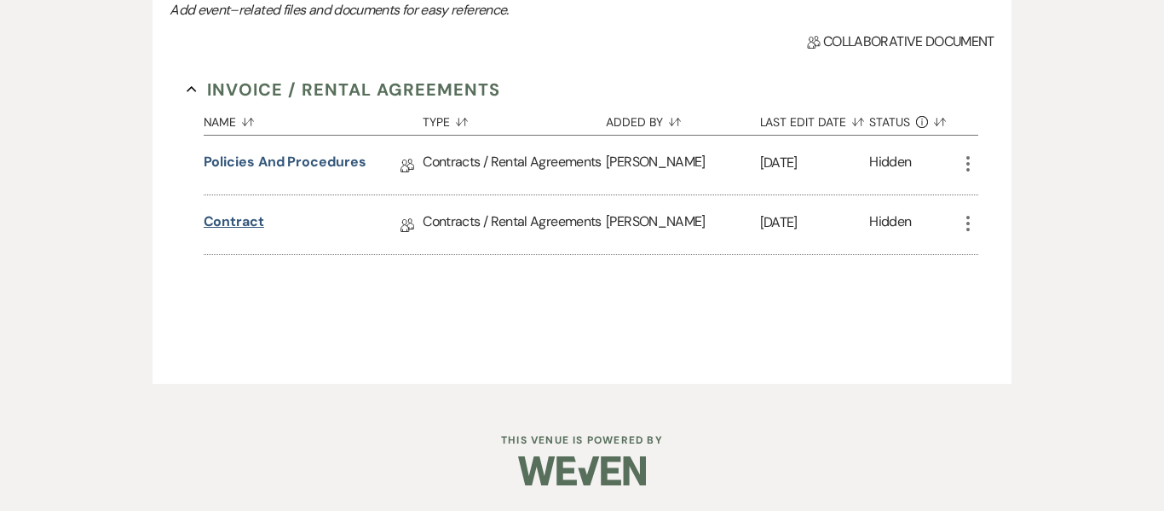
click at [220, 234] on link "Contract" at bounding box center [234, 224] width 61 height 26
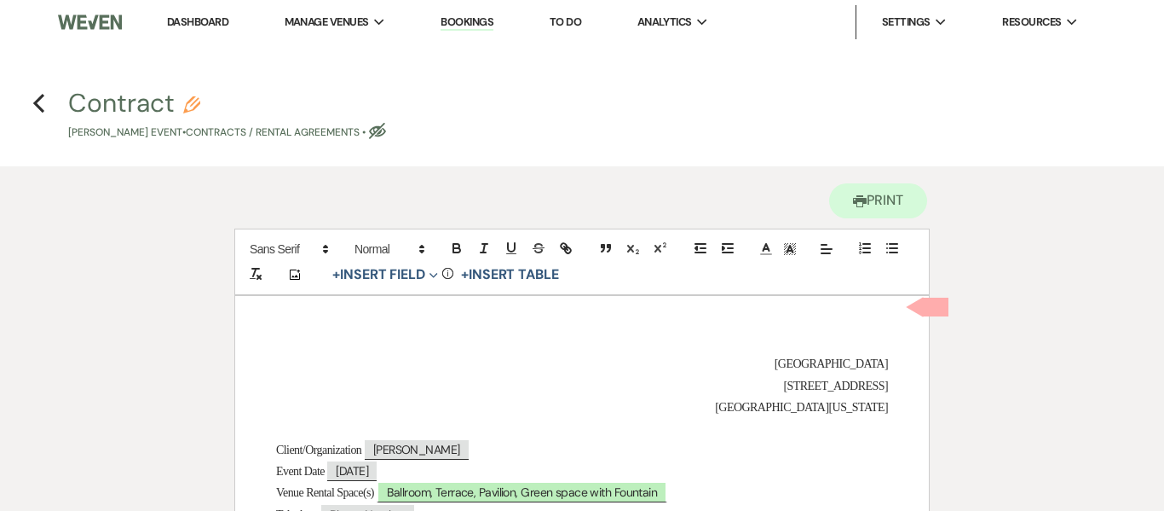
select select "9"
select select "26"
select select "13"
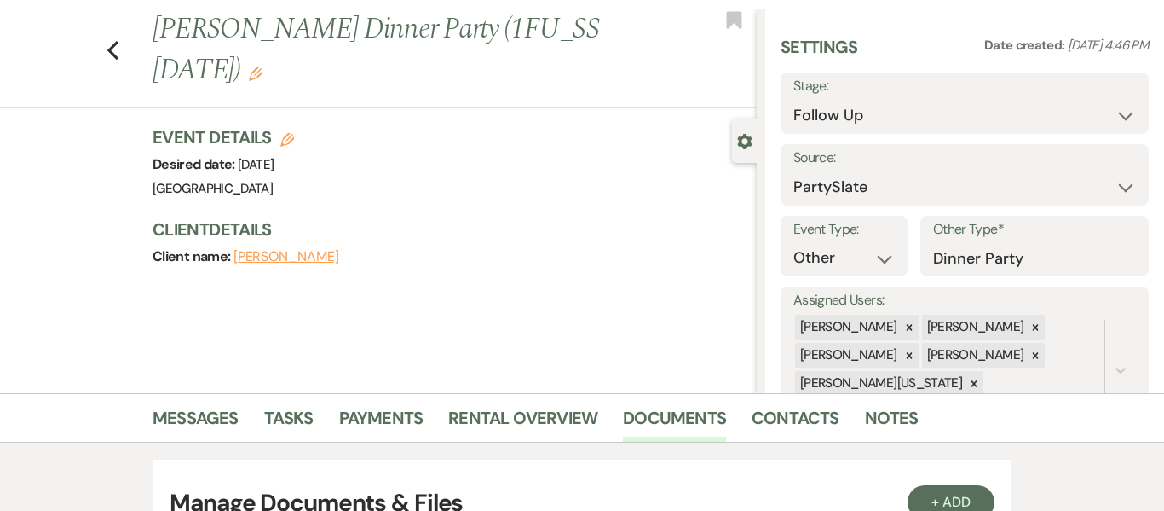
scroll to position [37, 0]
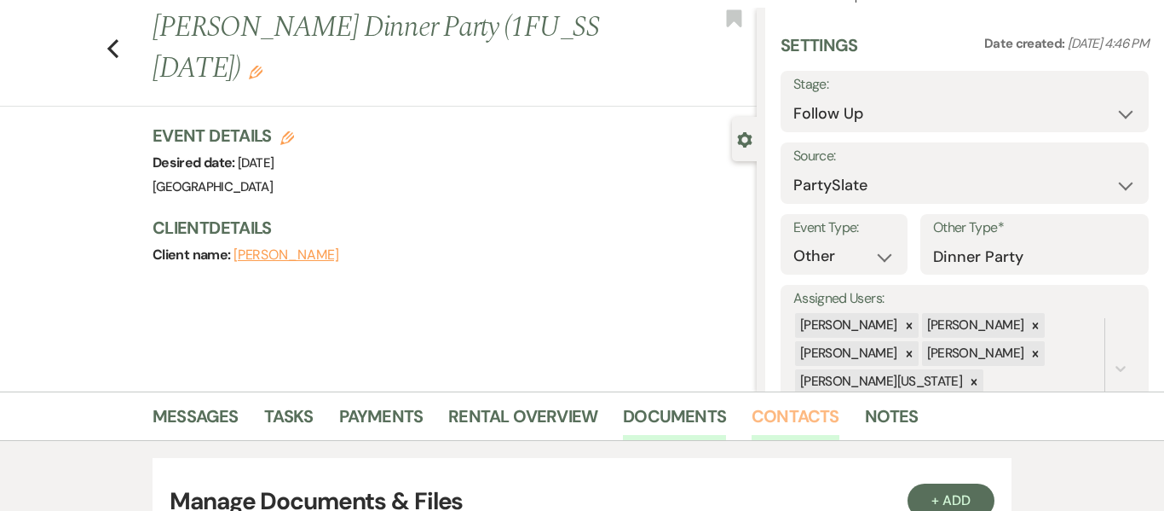
click at [796, 411] on link "Contacts" at bounding box center [796, 421] width 88 height 38
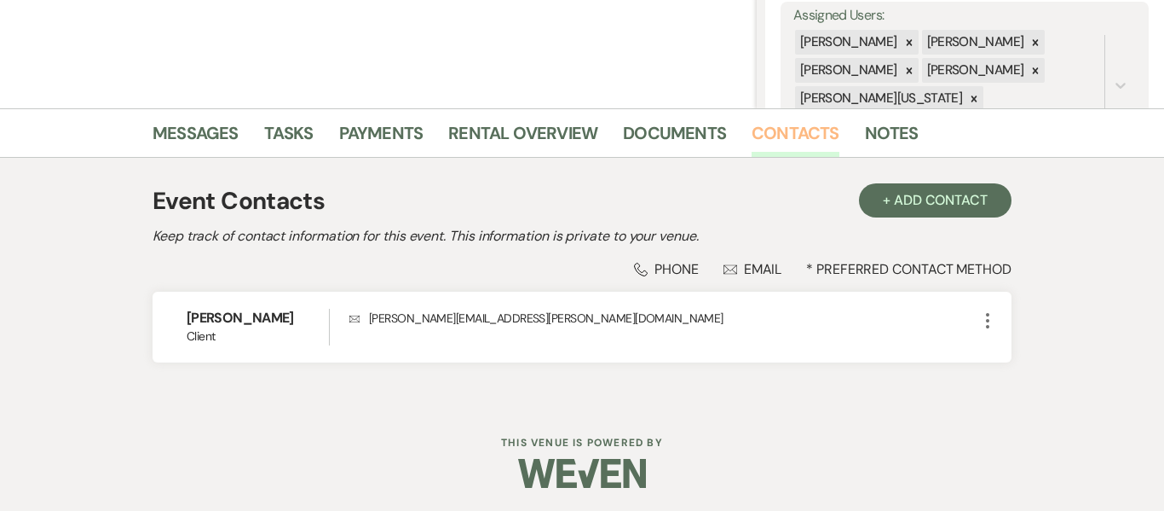
scroll to position [322, 0]
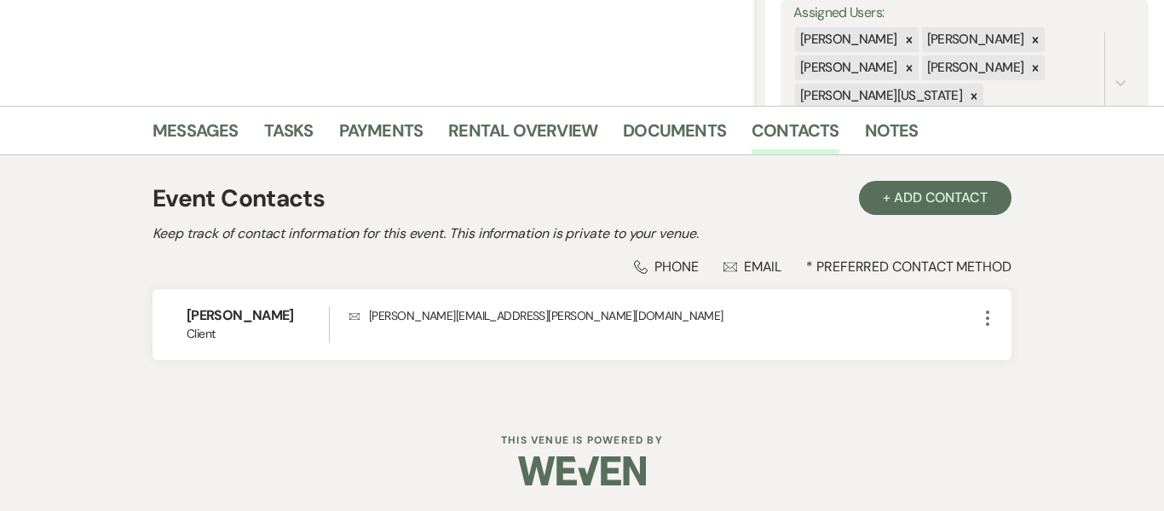
click at [679, 262] on div "Phone Phone" at bounding box center [666, 266] width 65 height 18
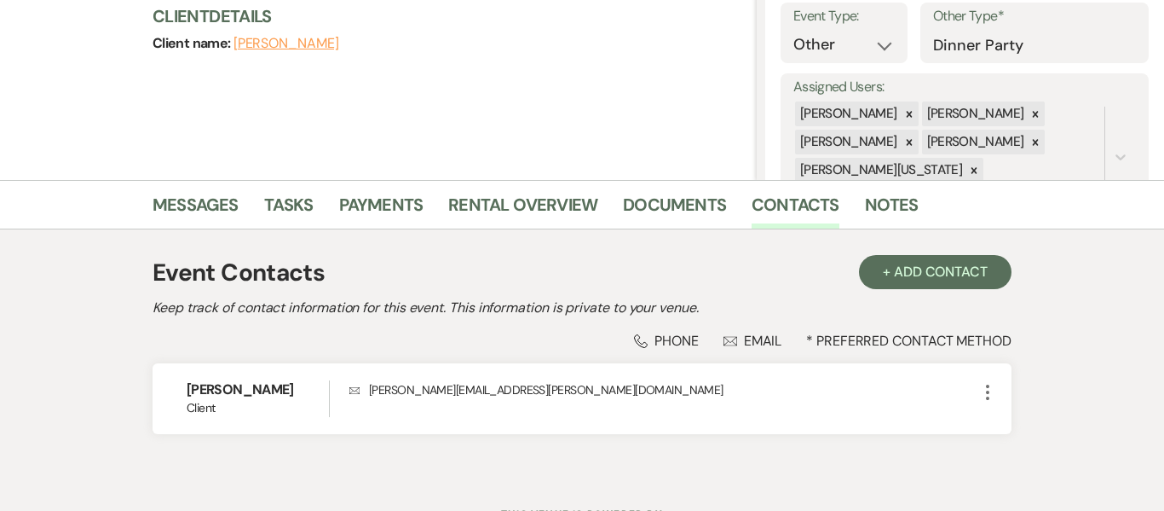
scroll to position [0, 0]
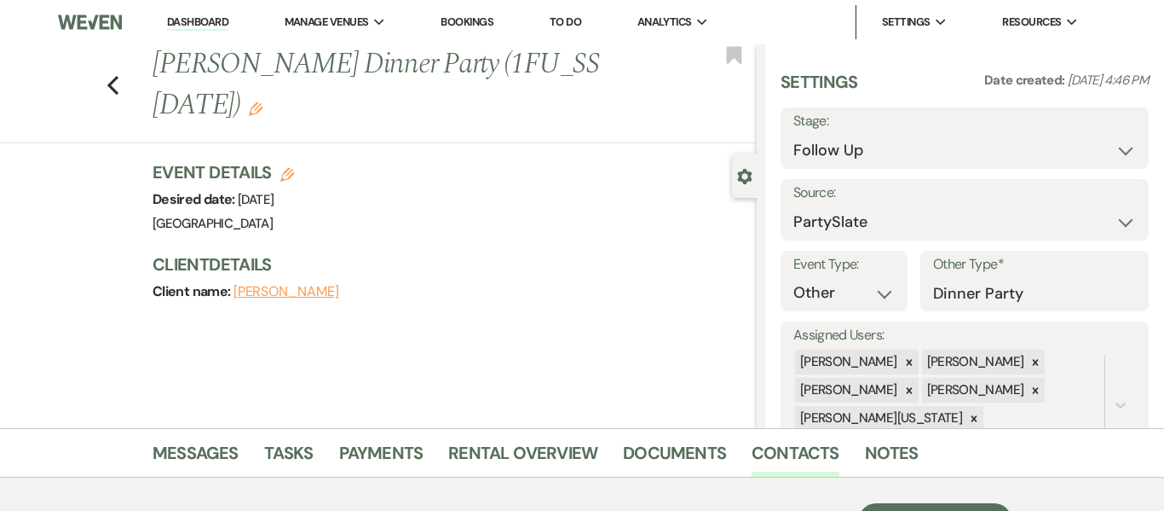
click at [205, 27] on link "Dashboard" at bounding box center [197, 22] width 61 height 16
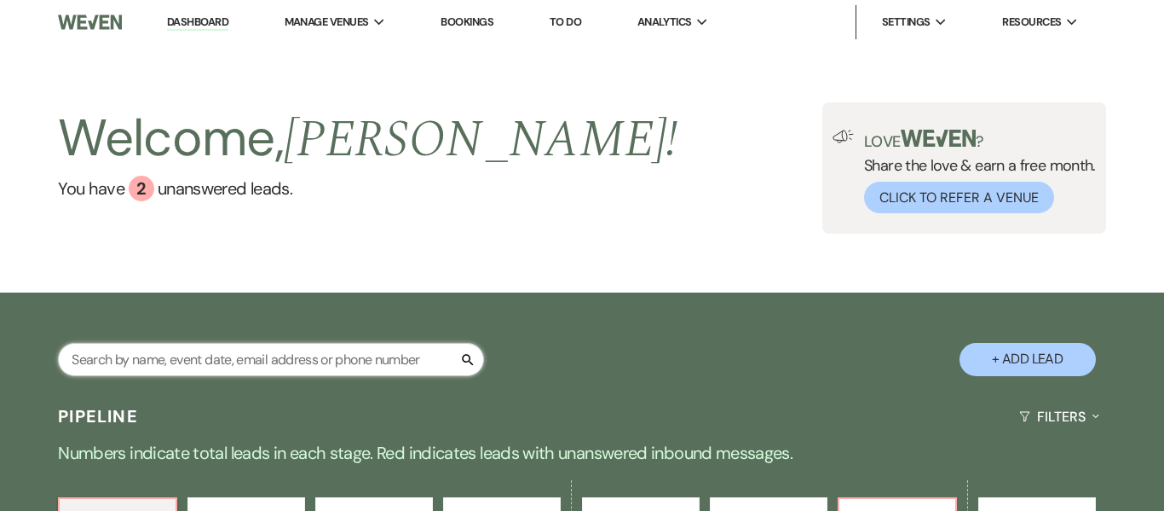
click at [248, 367] on input "text" at bounding box center [271, 359] width 426 height 33
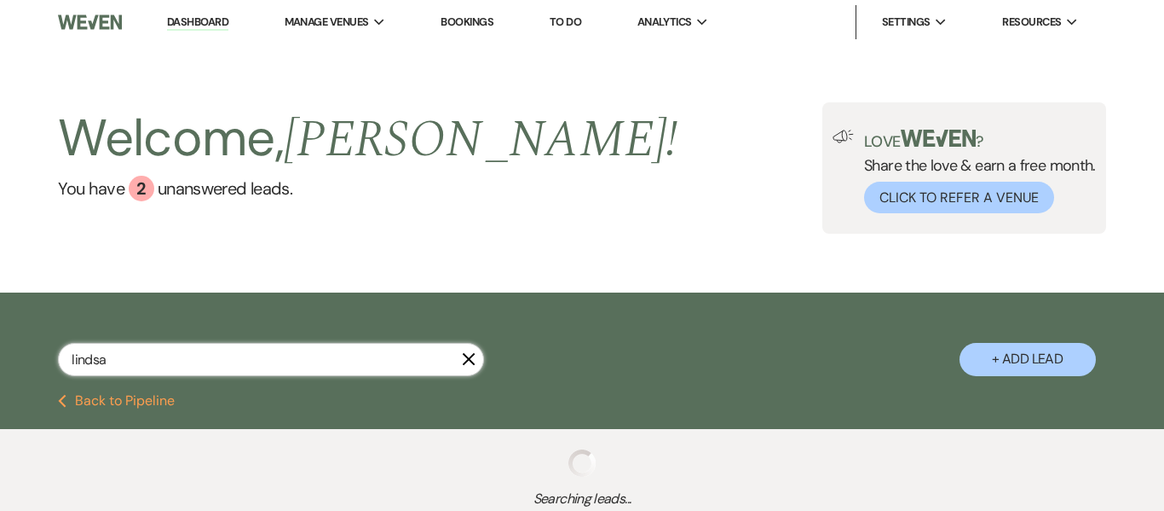
type input "[PERSON_NAME]"
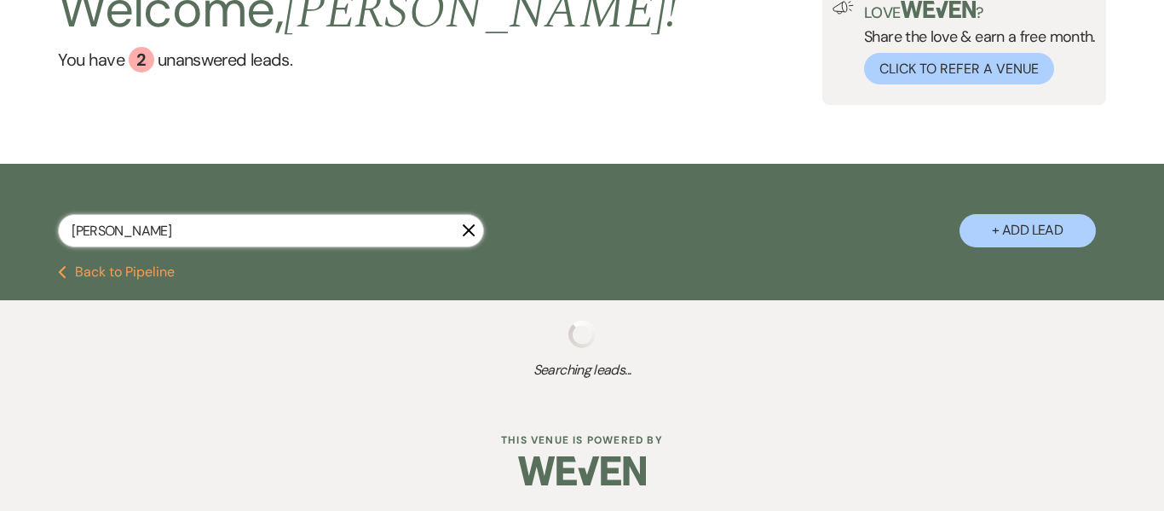
select select "2"
select select "8"
select select "5"
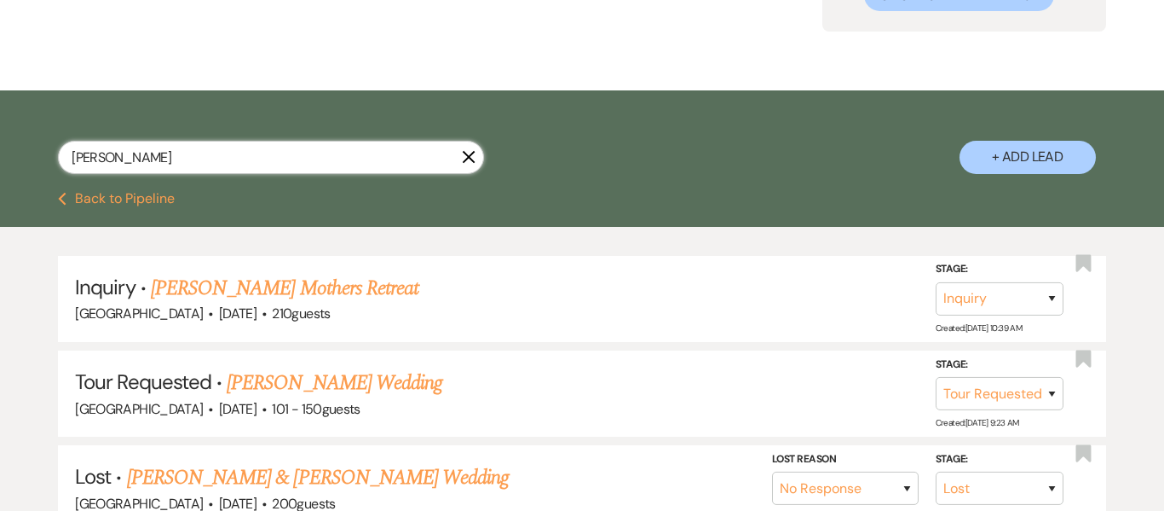
scroll to position [207, 0]
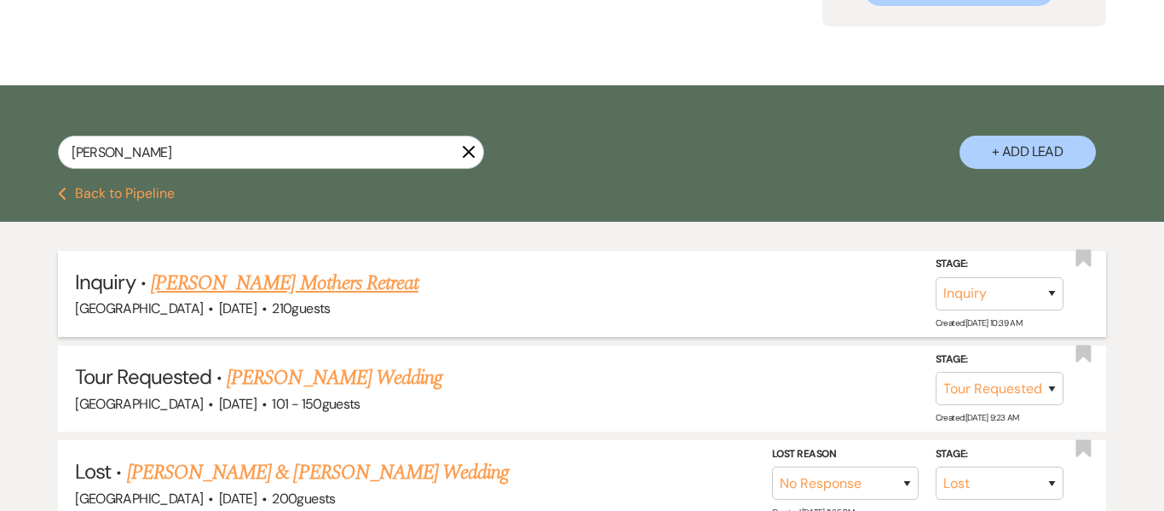
click at [325, 282] on link "[PERSON_NAME] Mothers Retreat" at bounding box center [285, 283] width 268 height 31
select select "5"
select select "13"
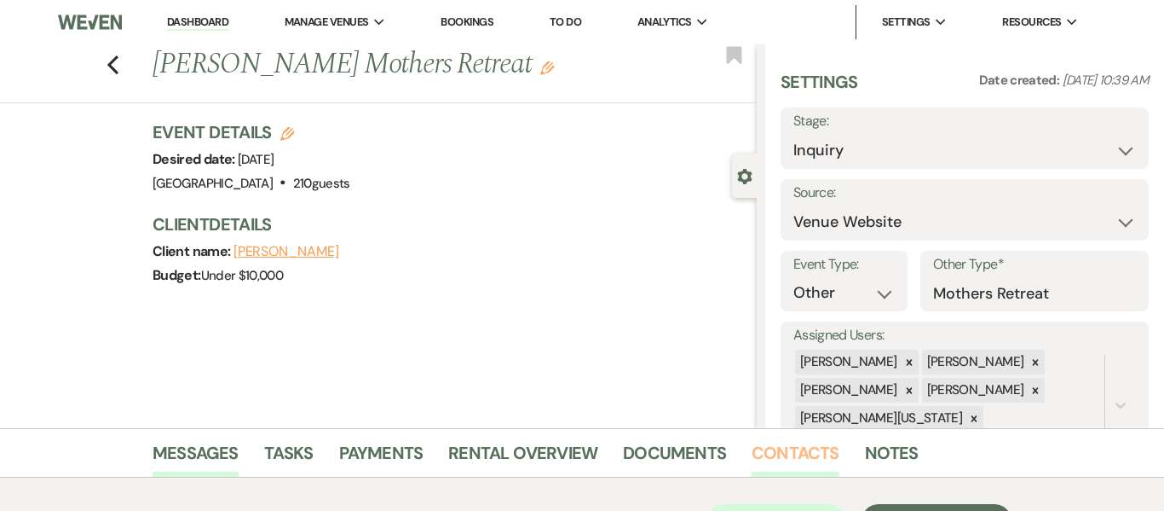
click at [776, 451] on link "Contacts" at bounding box center [796, 458] width 88 height 38
click at [218, 26] on link "Dashboard" at bounding box center [197, 22] width 61 height 16
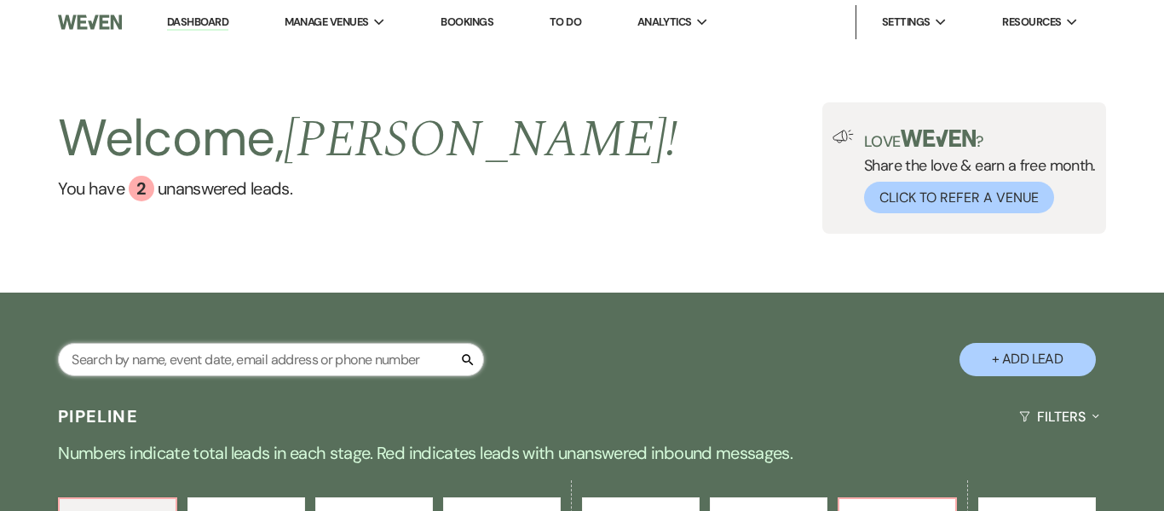
click at [231, 364] on input "text" at bounding box center [271, 359] width 426 height 33
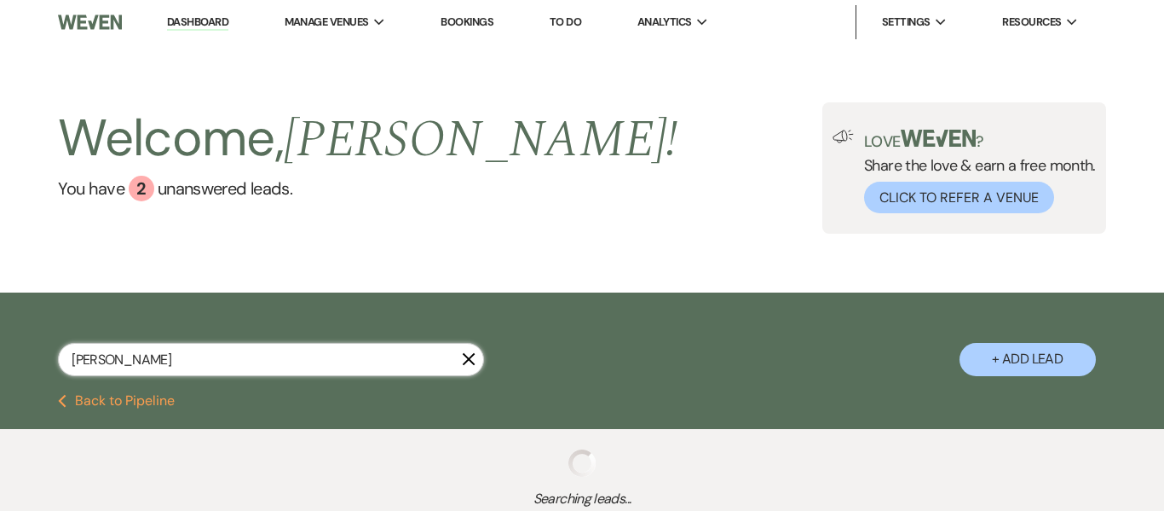
type input "[PERSON_NAME]"
select select "8"
select select "5"
select select "8"
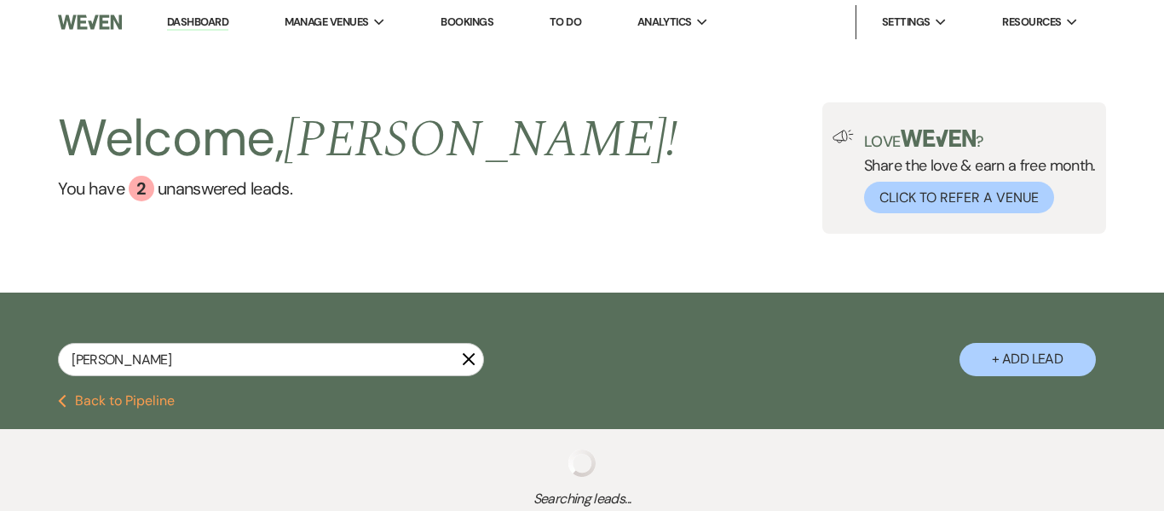
select select "5"
select select "8"
select select "5"
select select "8"
select select "5"
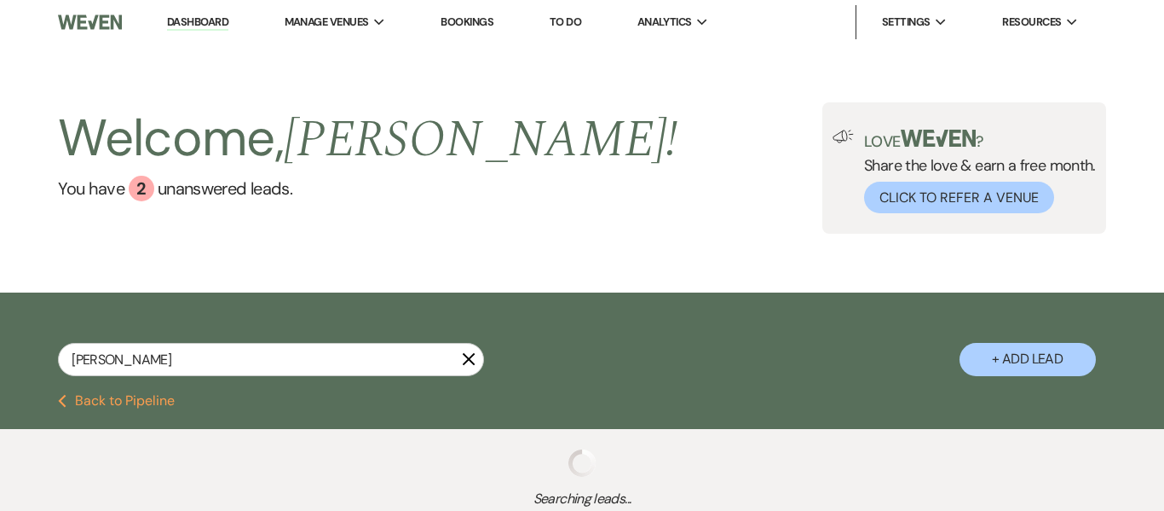
select select "8"
select select "5"
type input "[PERSON_NAME]"
select select "4"
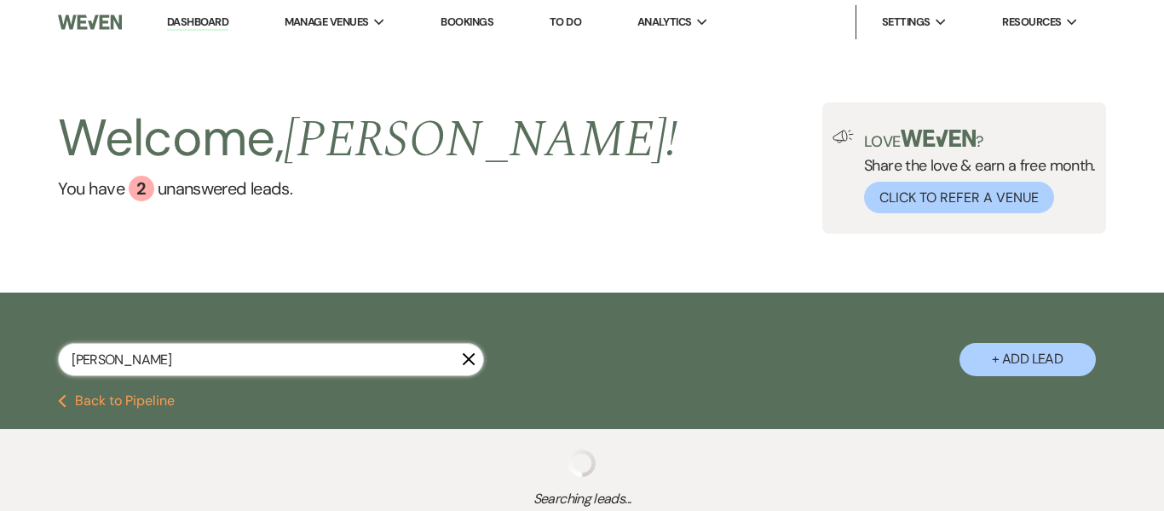
select select "8"
select select "5"
select select "8"
select select "5"
select select "4"
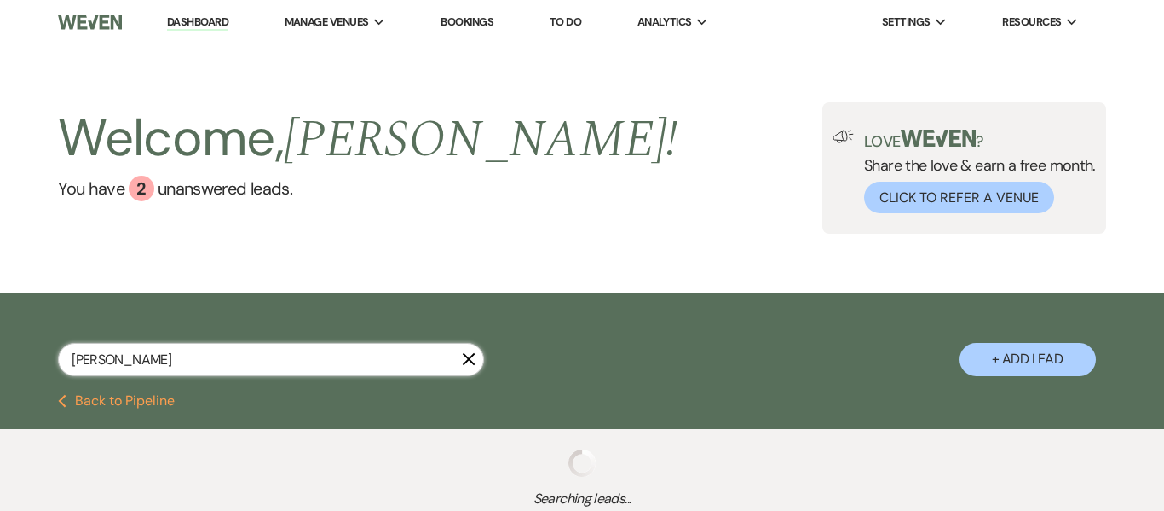
select select "8"
select select "5"
select select "8"
select select "5"
select select "8"
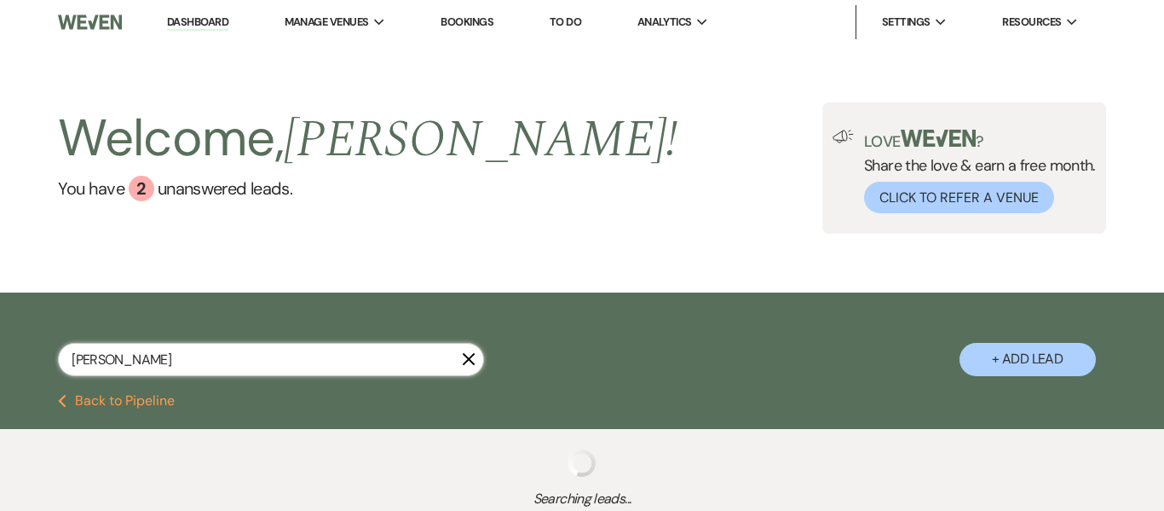
select select "8"
select select "5"
select select "8"
select select "5"
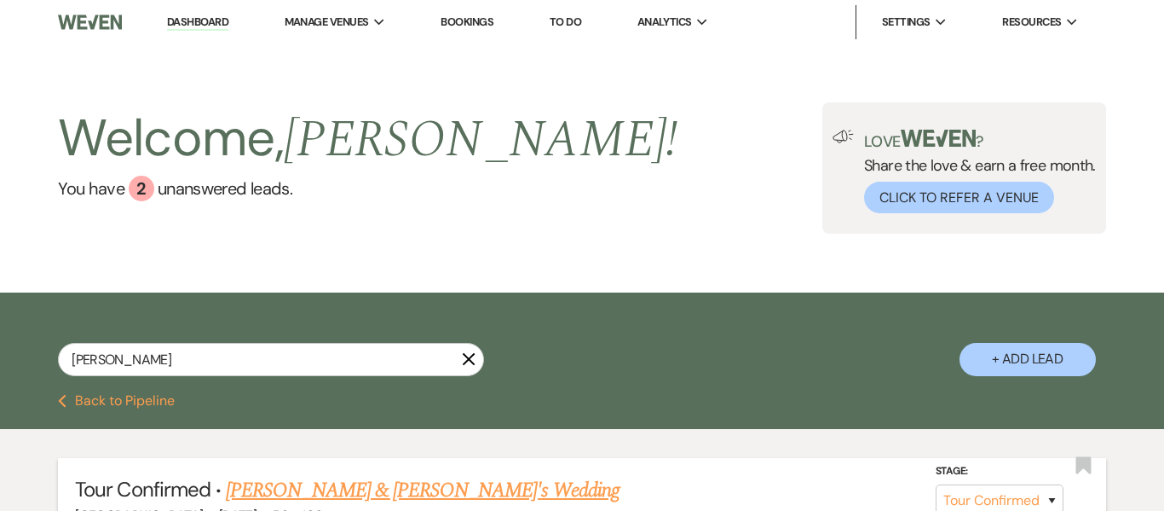
click at [310, 491] on link "[PERSON_NAME] & [PERSON_NAME]'s Wedding" at bounding box center [423, 490] width 394 height 31
select select "4"
select select "22"
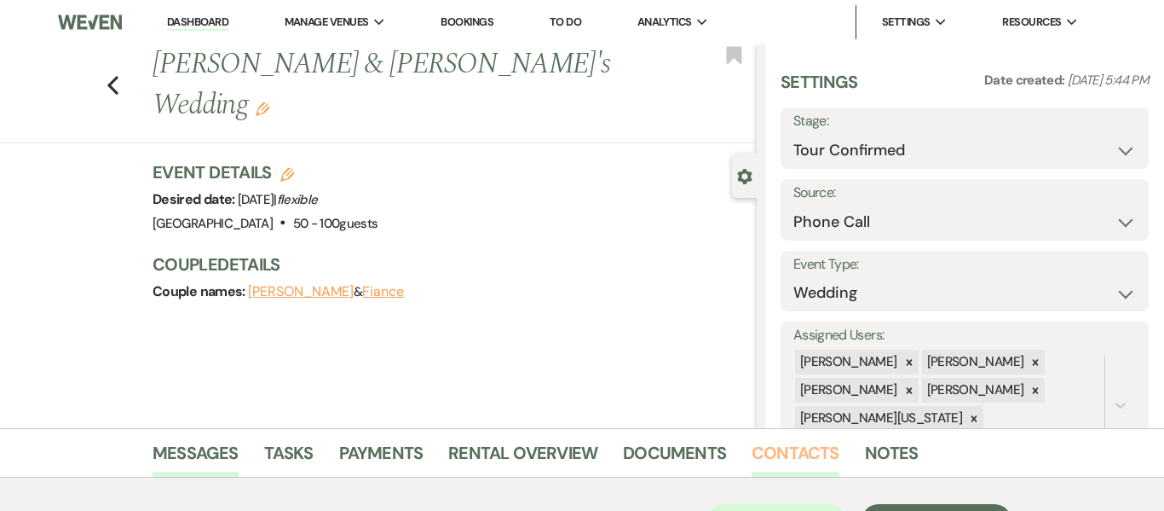
click at [778, 448] on link "Contacts" at bounding box center [796, 458] width 88 height 38
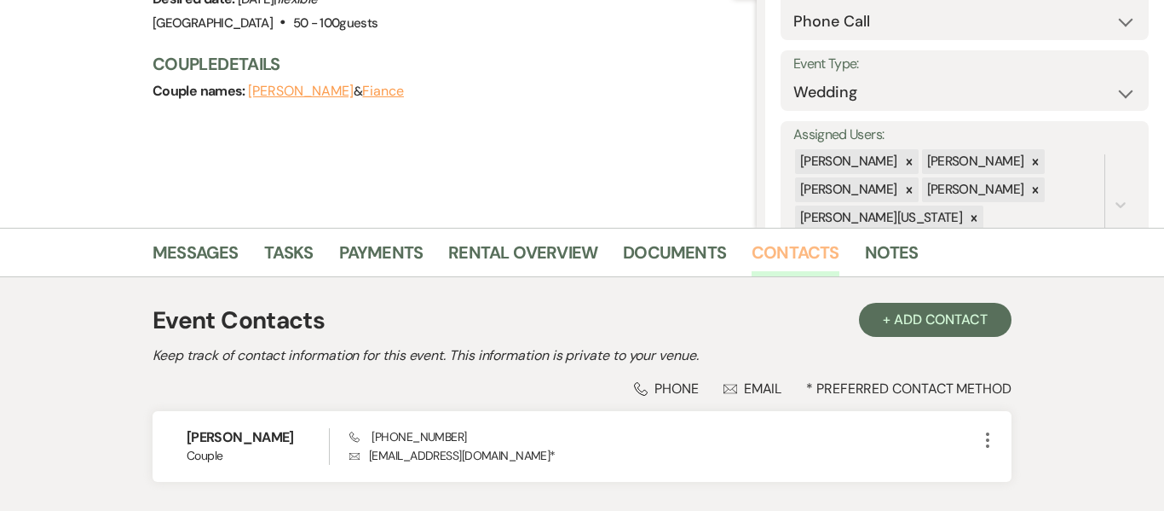
scroll to position [322, 0]
